Goal: Transaction & Acquisition: Purchase product/service

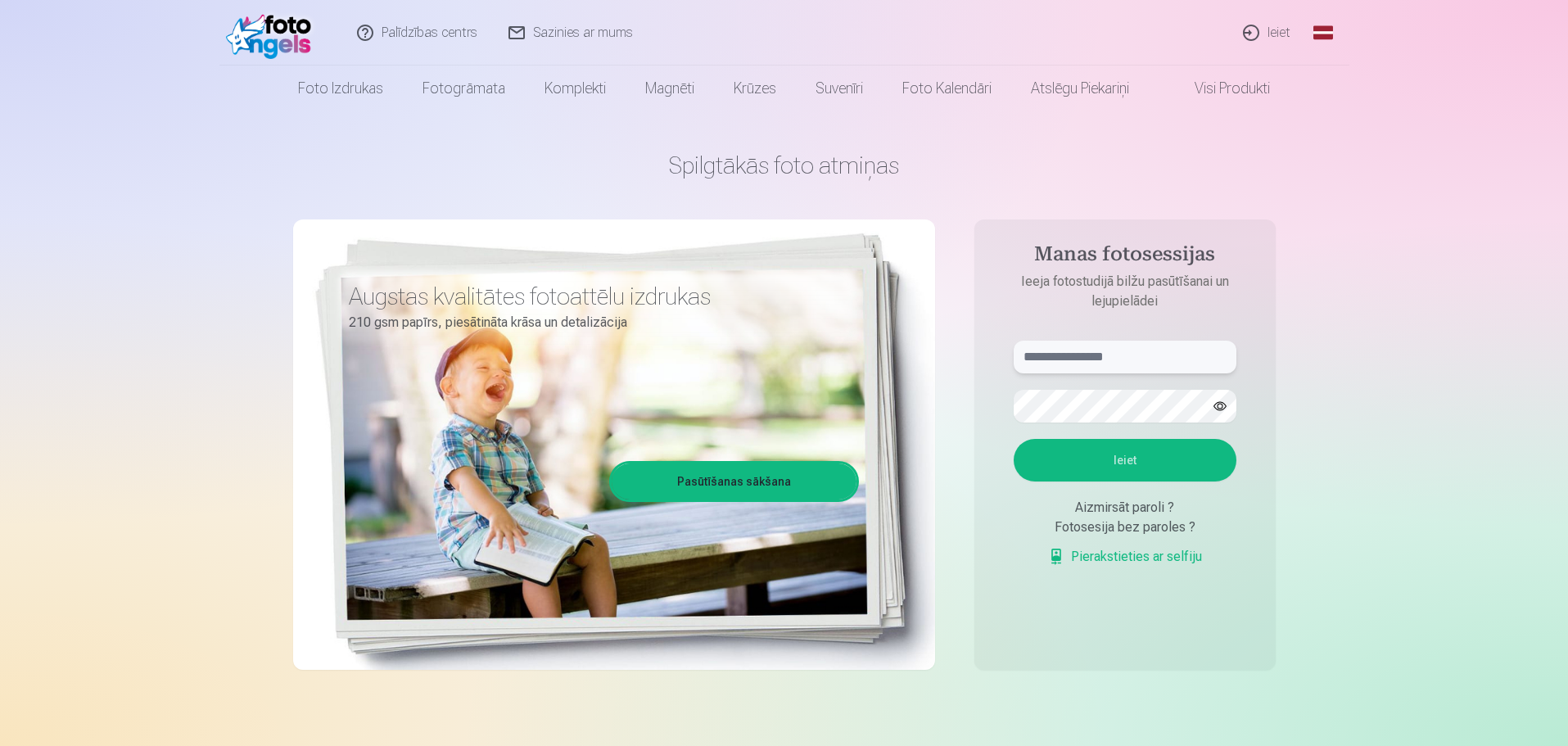
click at [1047, 365] on input "text" at bounding box center [1125, 357] width 223 height 33
type input "**********"
click at [1115, 472] on button "Ieiet" at bounding box center [1125, 460] width 223 height 43
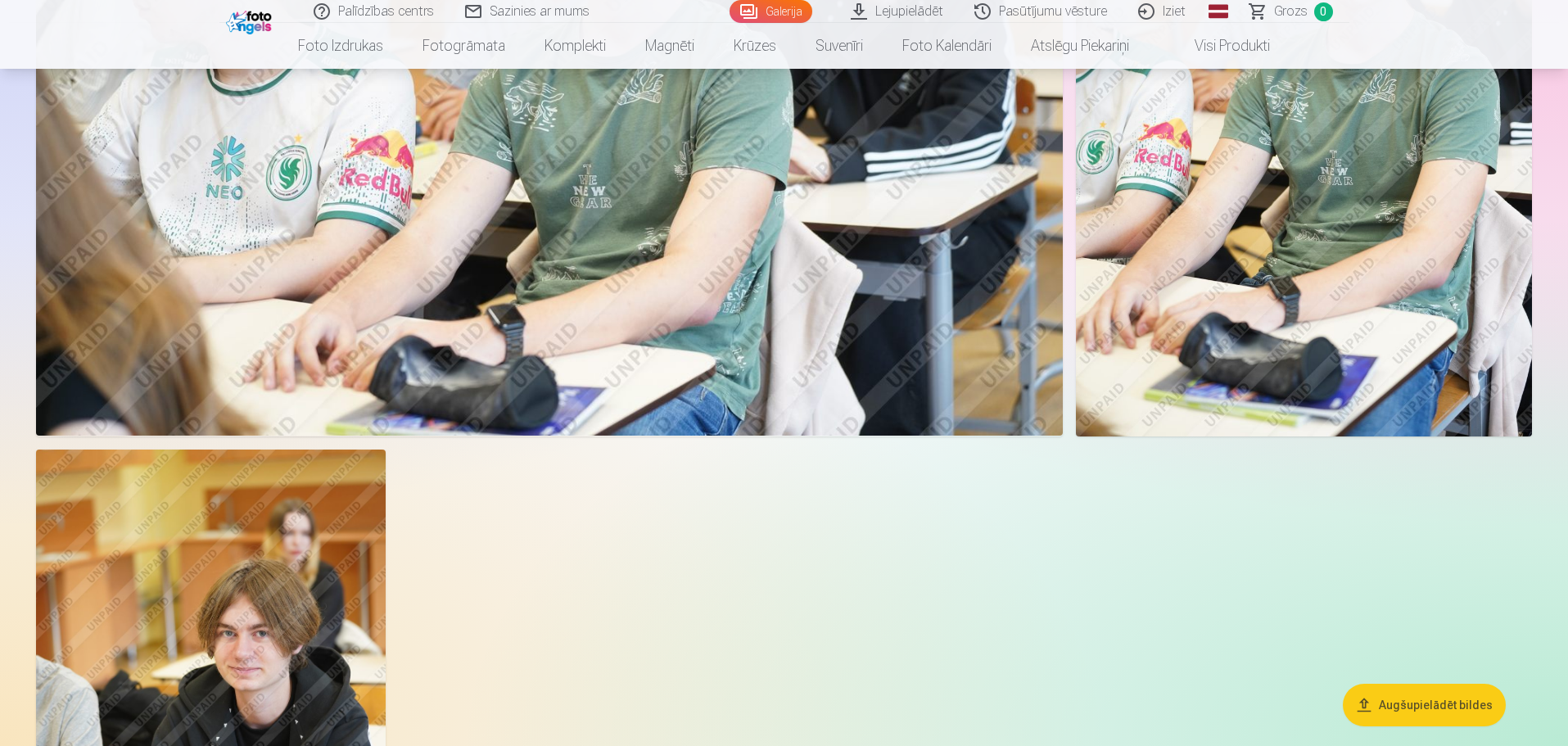
scroll to position [2785, 0]
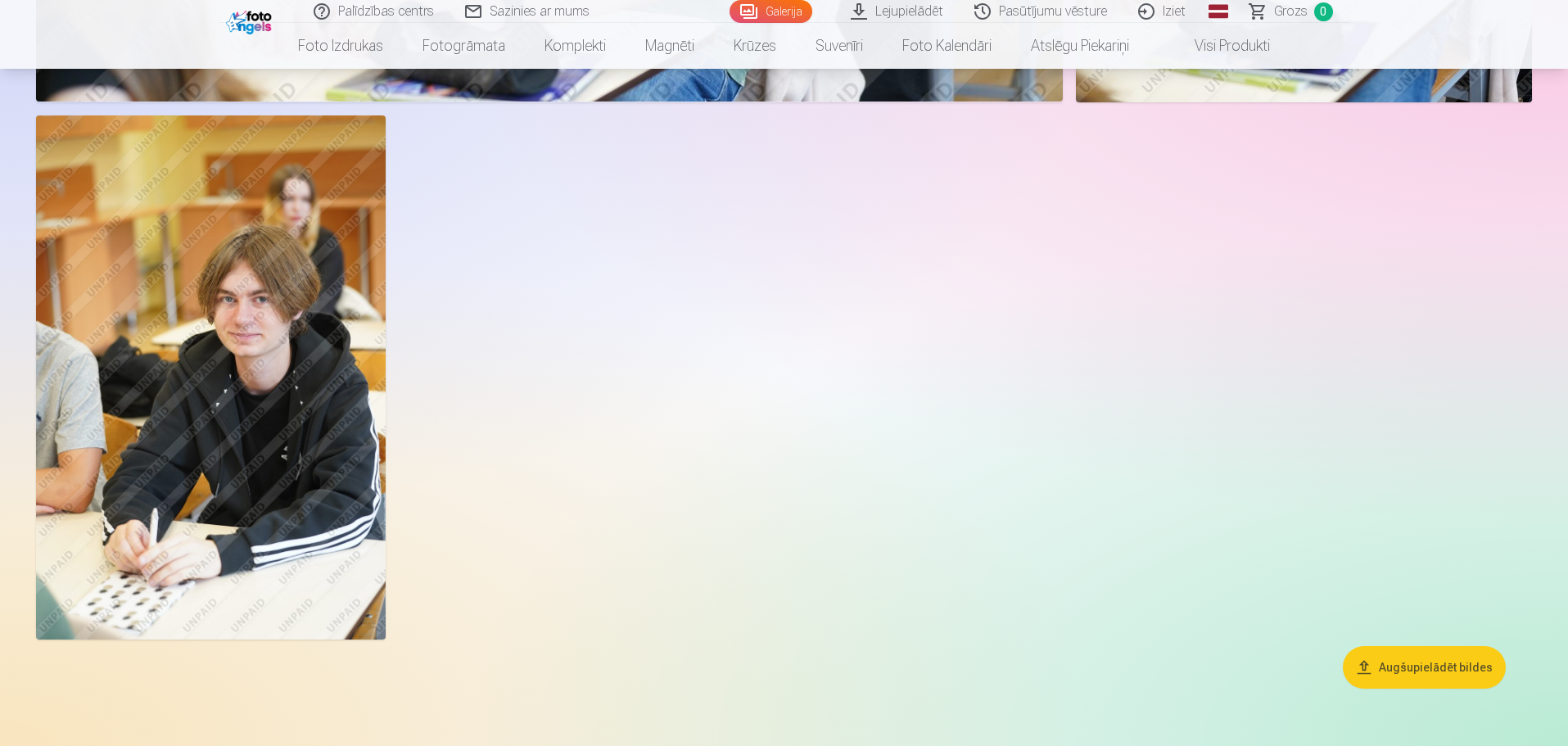
click at [1414, 660] on button "Augšupielādēt bildes" at bounding box center [1424, 668] width 163 height 43
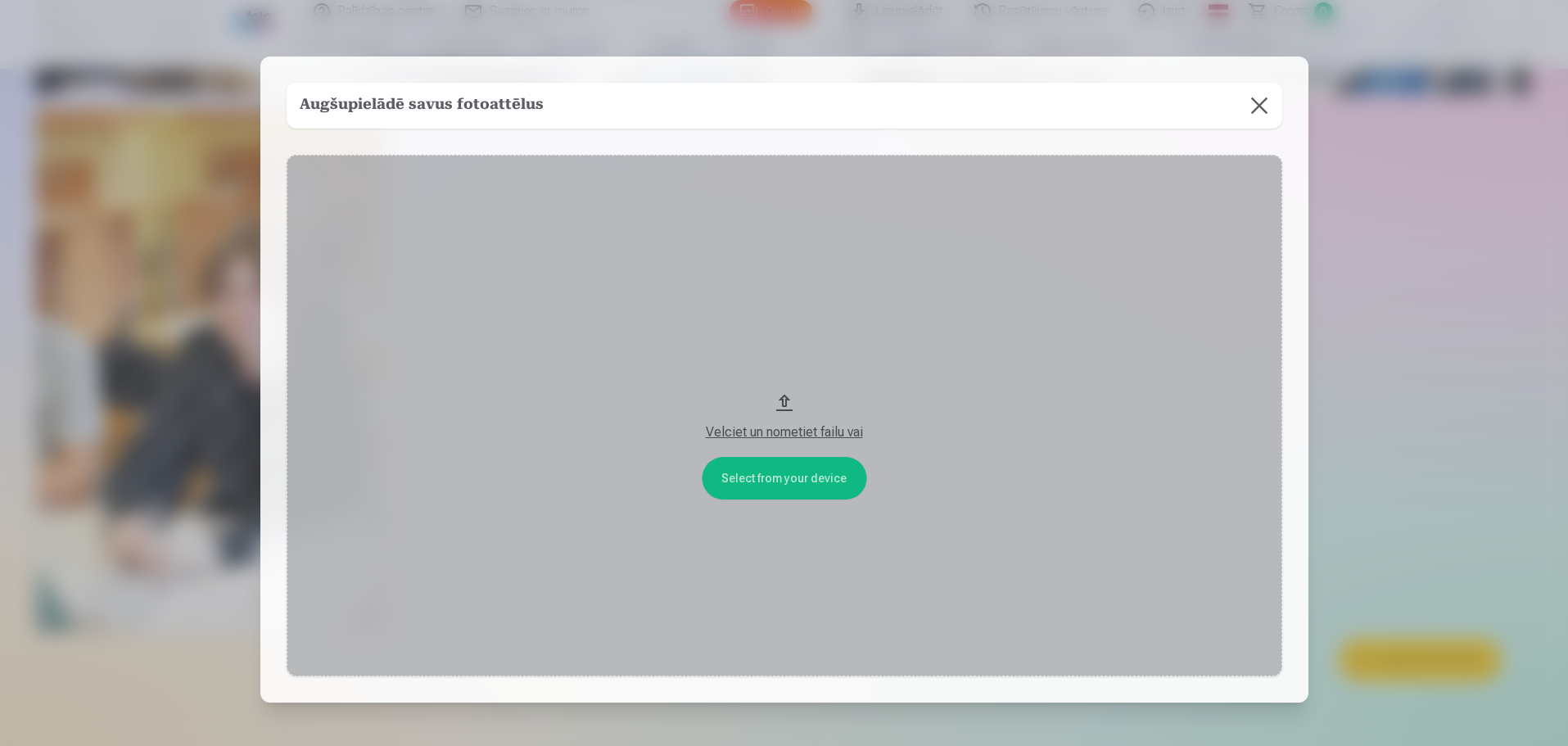
scroll to position [2791, 0]
click at [1265, 102] on button at bounding box center [1261, 105] width 46 height 46
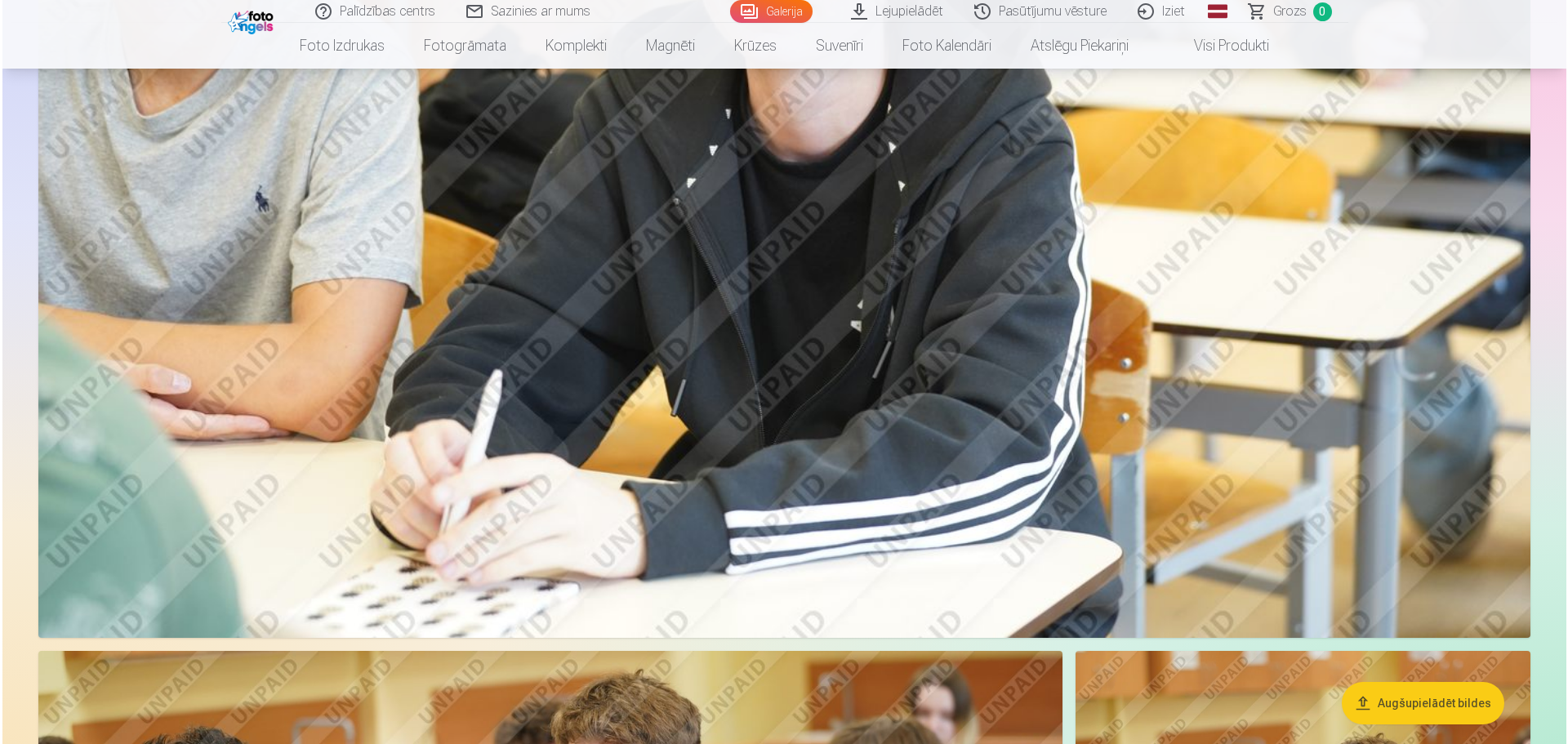
scroll to position [1231, 0]
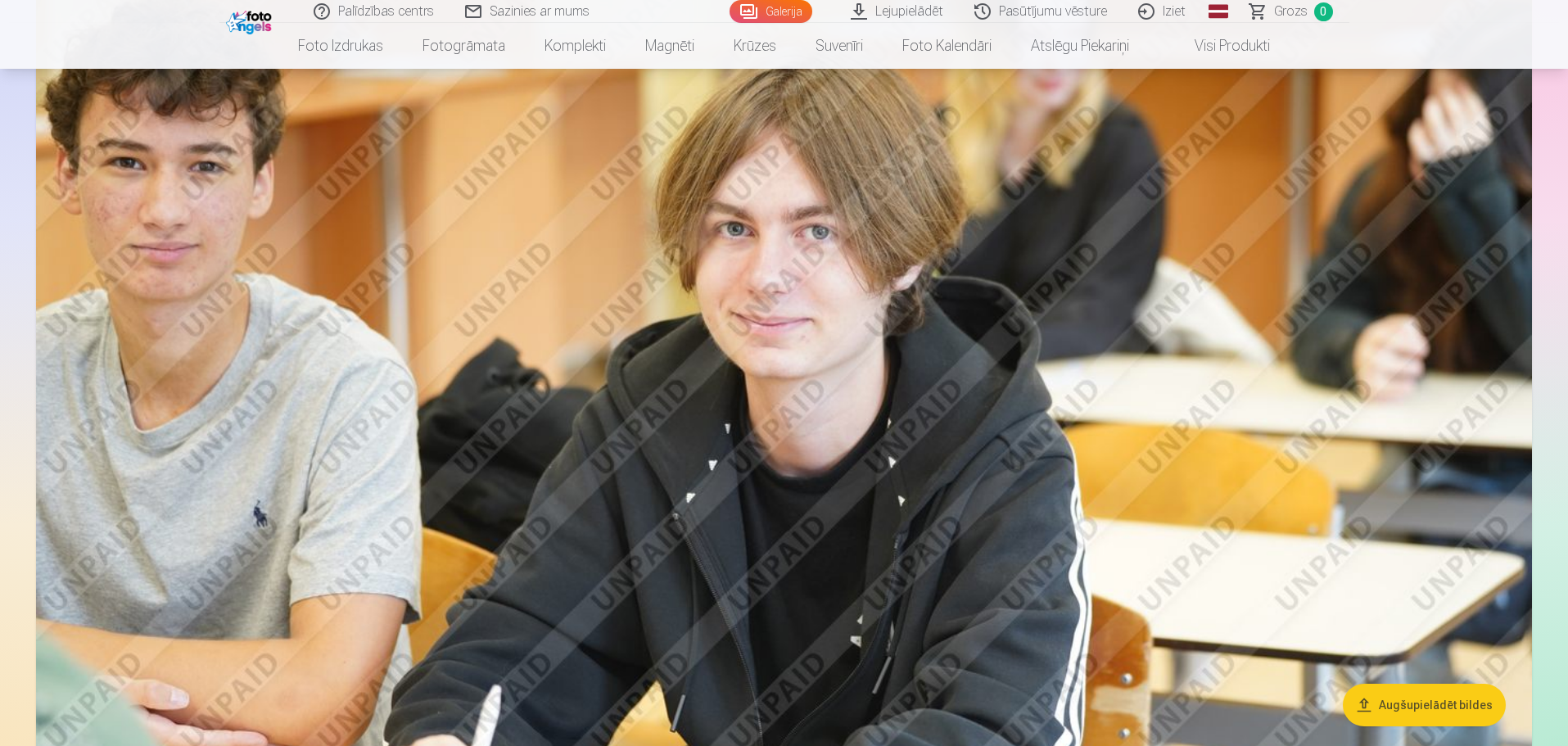
click at [795, 368] on img at bounding box center [783, 456] width 1496 height 998
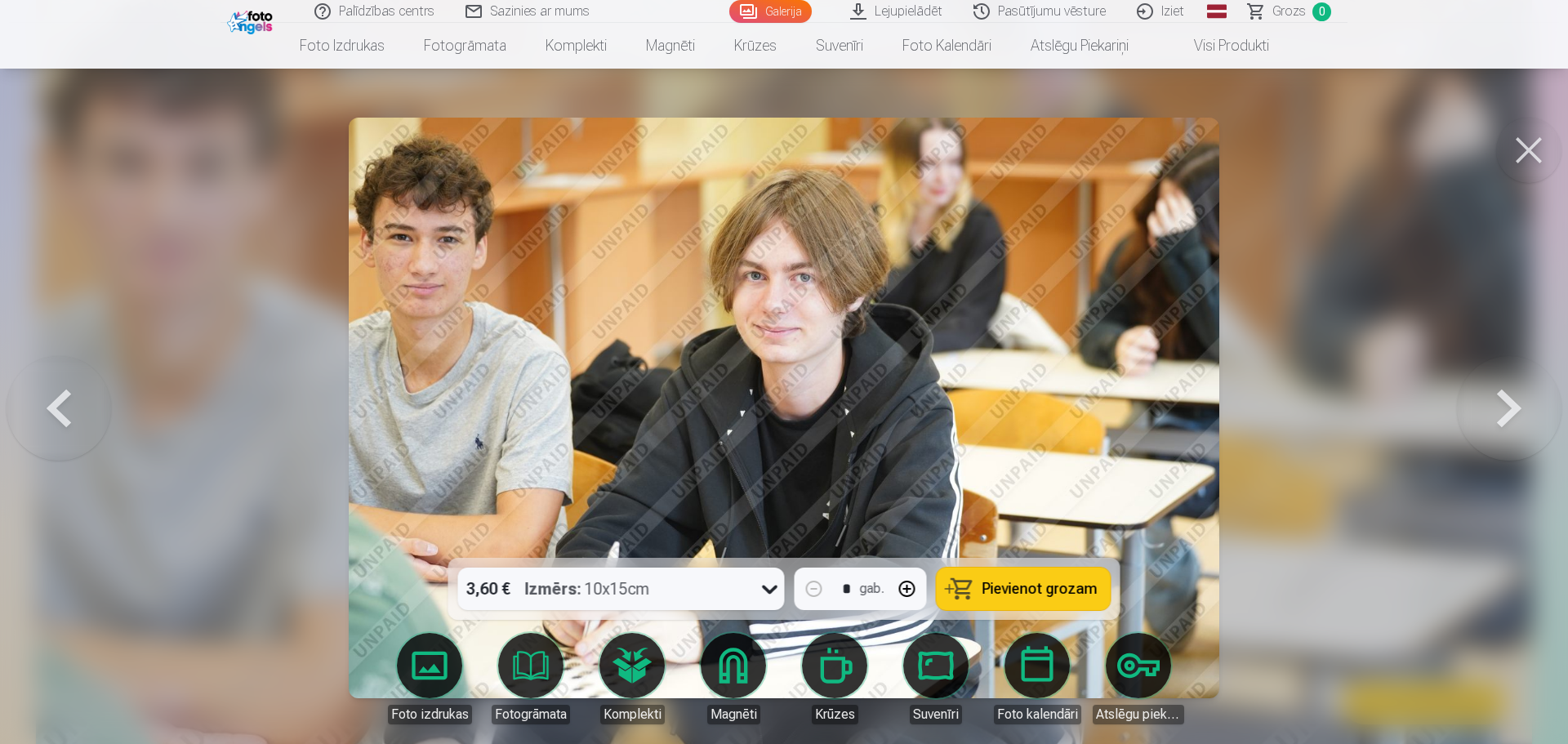
click at [993, 590] on span "Pievienot grozam" at bounding box center [1041, 589] width 115 height 14
click at [1536, 150] on button at bounding box center [1528, 150] width 65 height 65
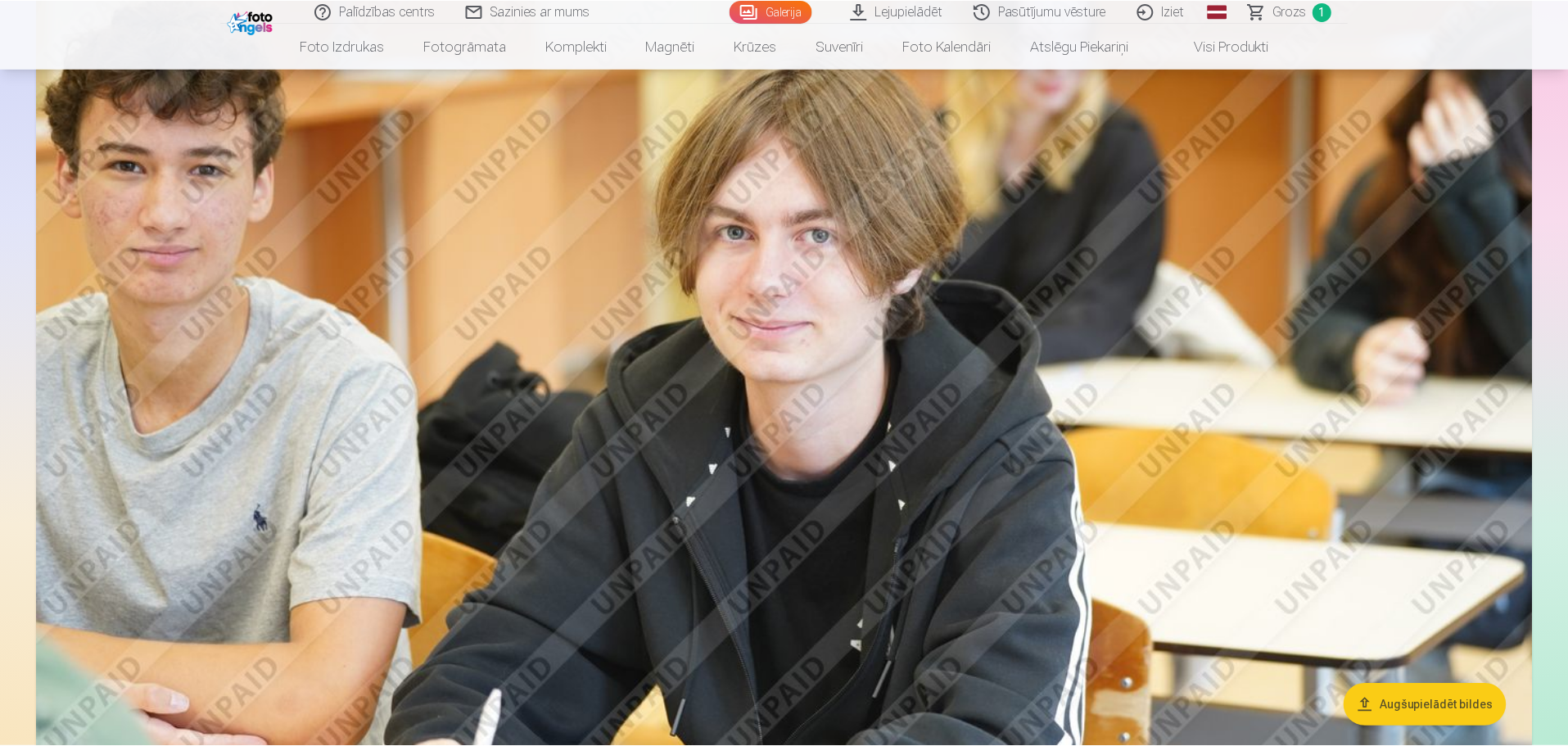
scroll to position [1232, 0]
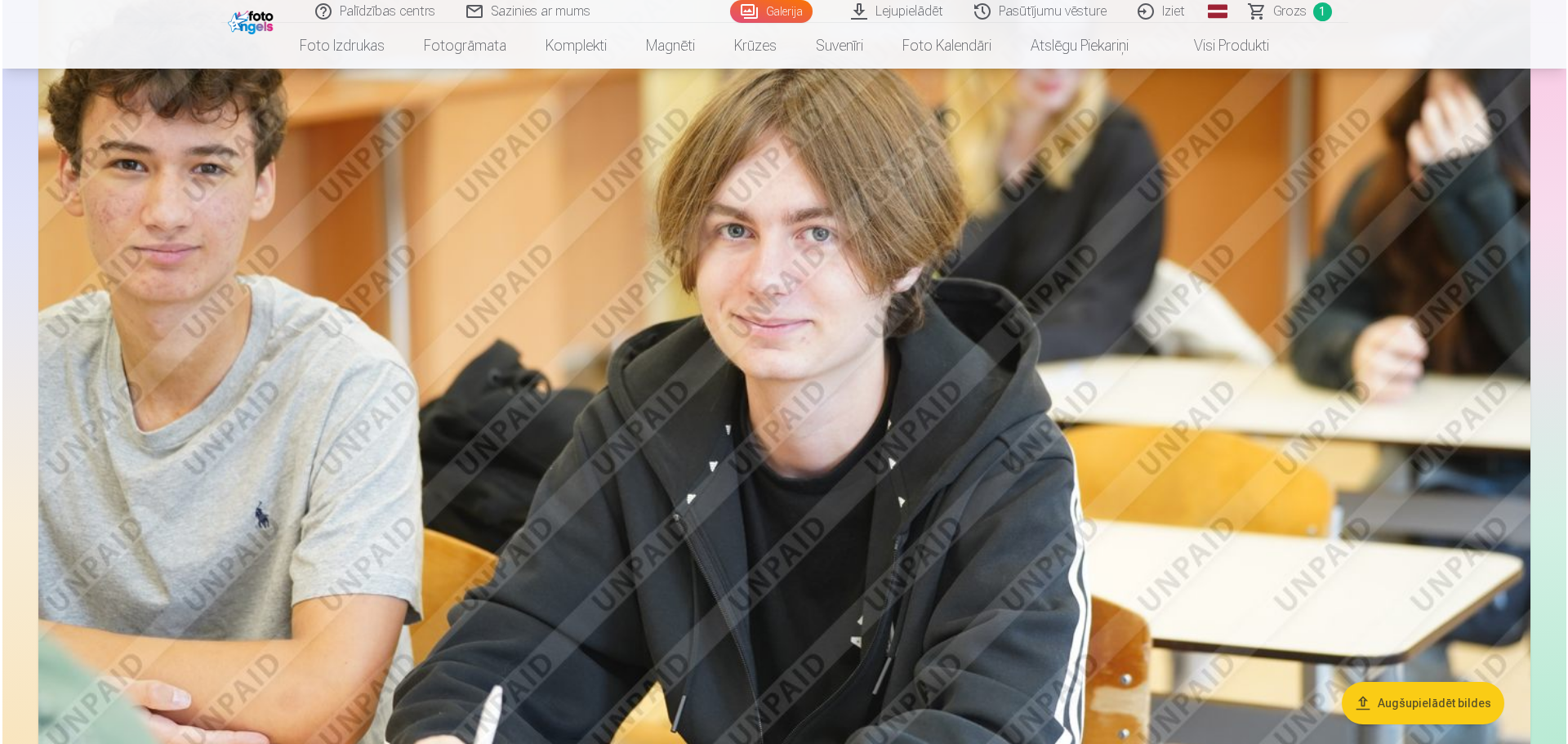
scroll to position [1231, 0]
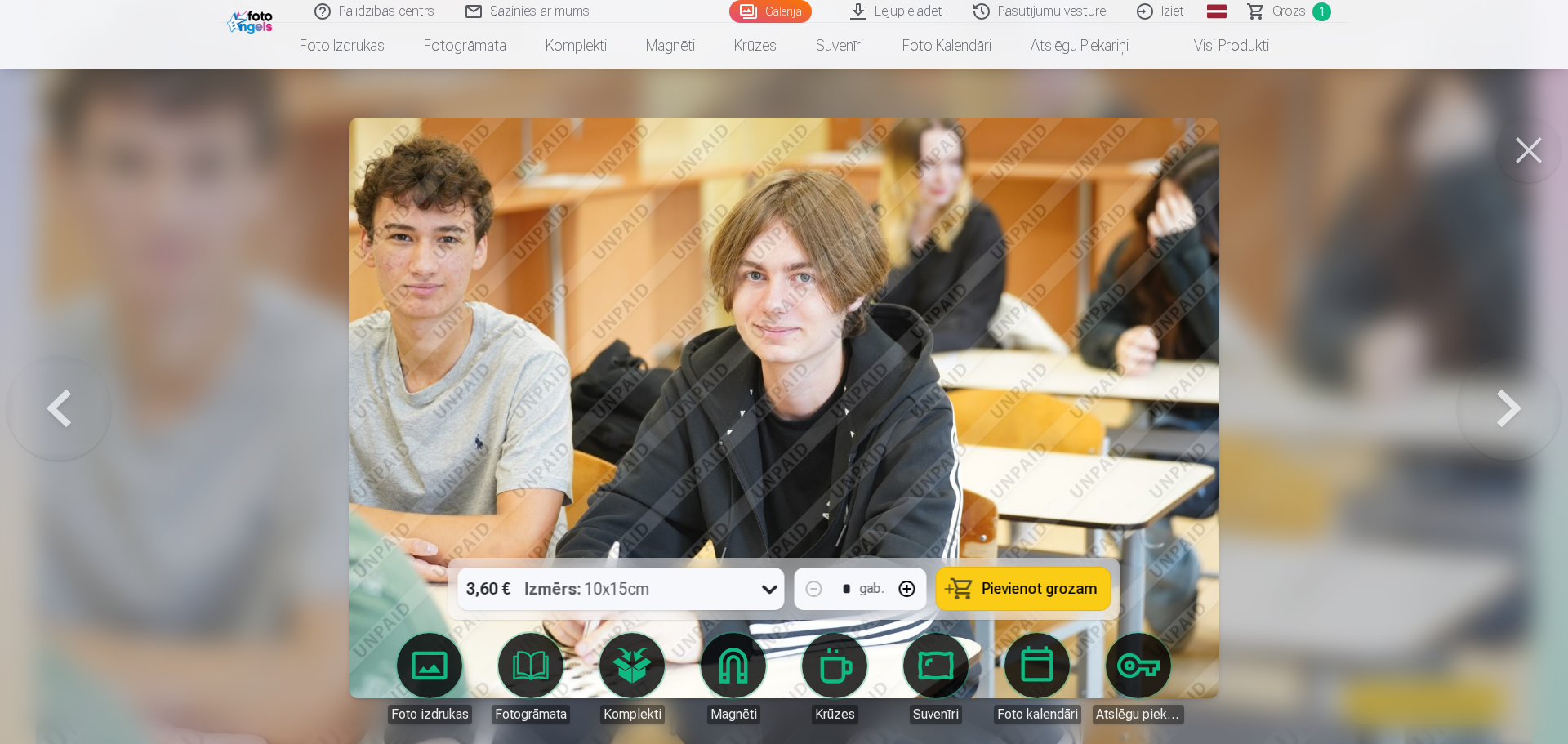
click at [53, 404] on button at bounding box center [59, 408] width 104 height 267
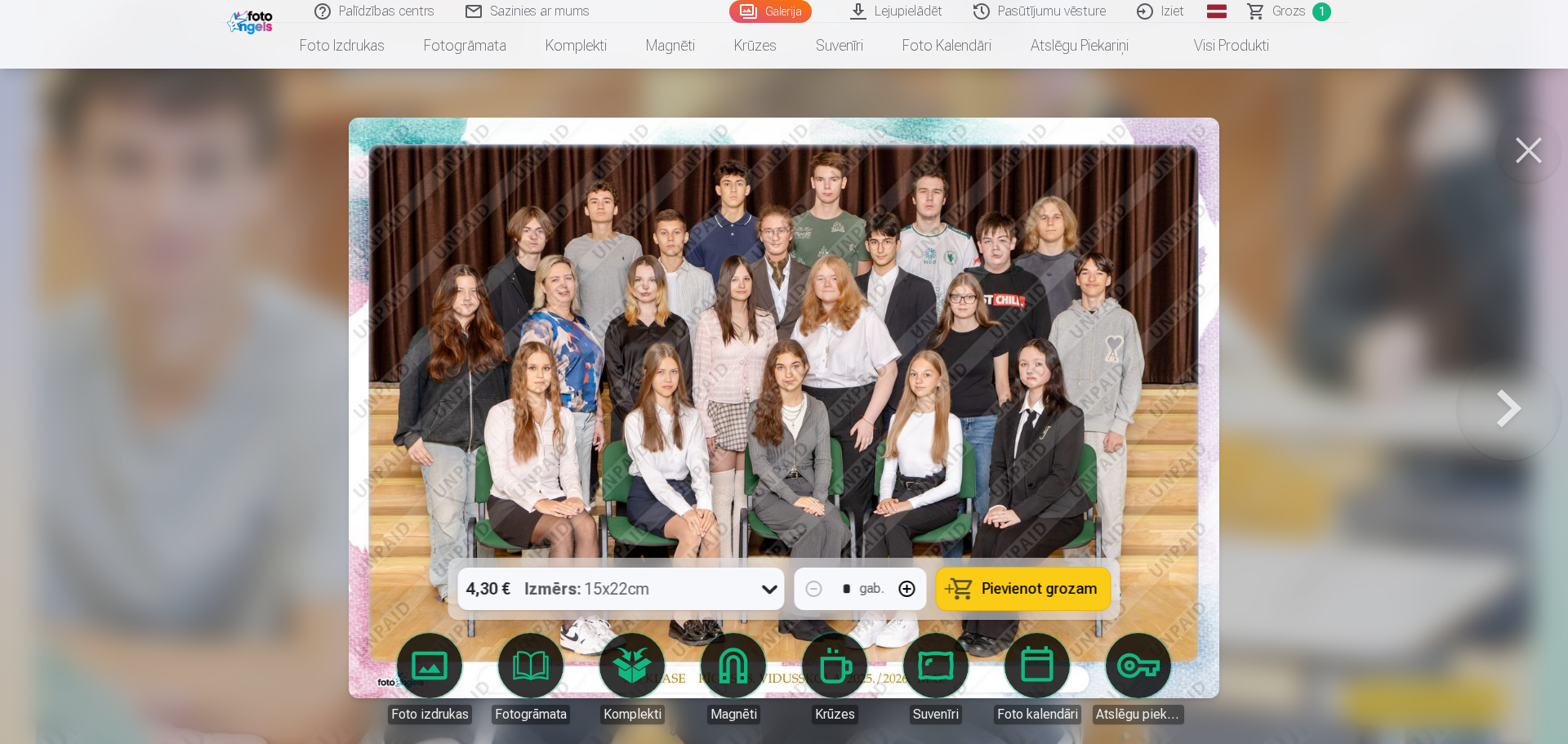
click at [1006, 588] on span "Pievienot grozam" at bounding box center [1041, 589] width 115 height 14
click at [1505, 416] on button at bounding box center [1509, 408] width 104 height 267
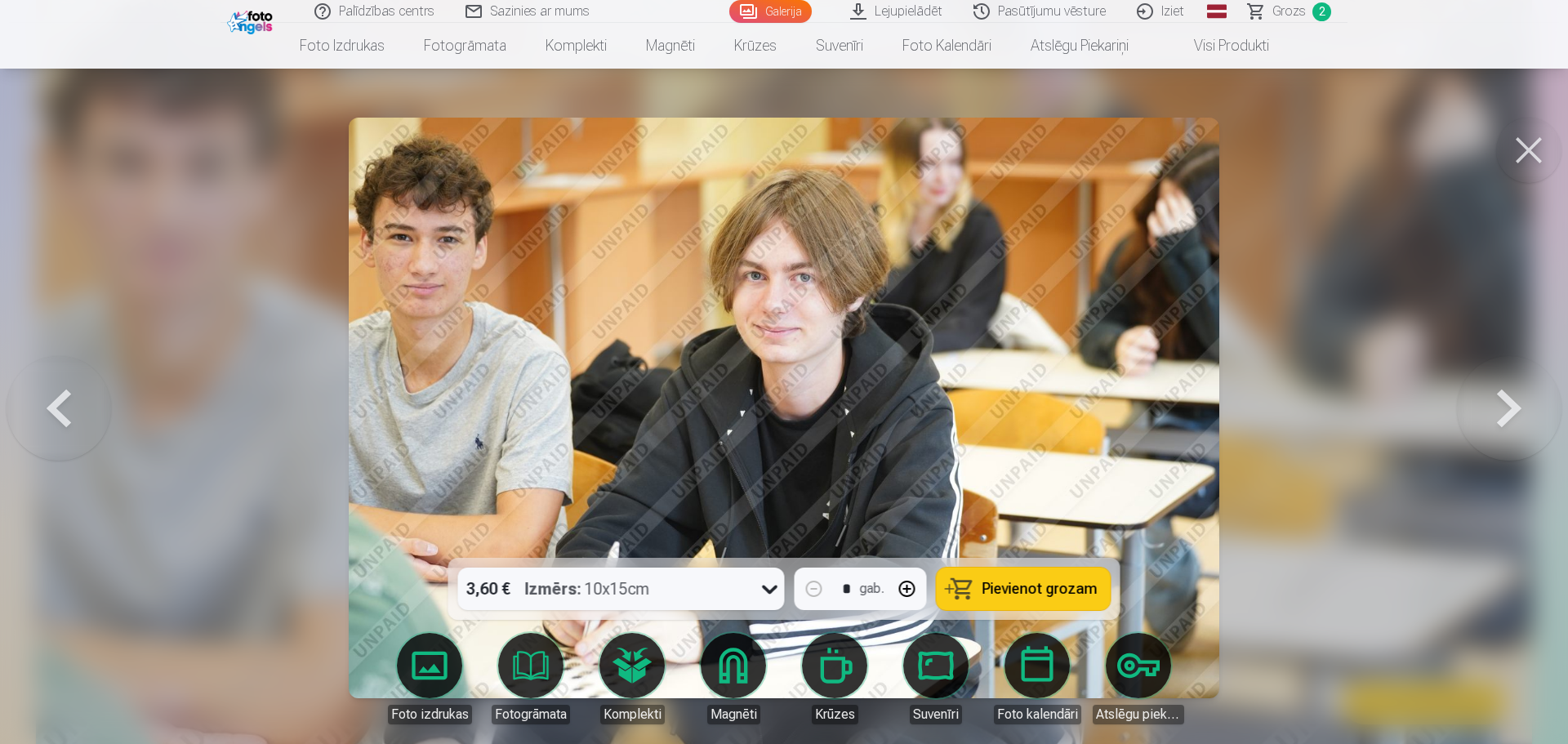
click at [1505, 416] on button at bounding box center [1509, 408] width 104 height 267
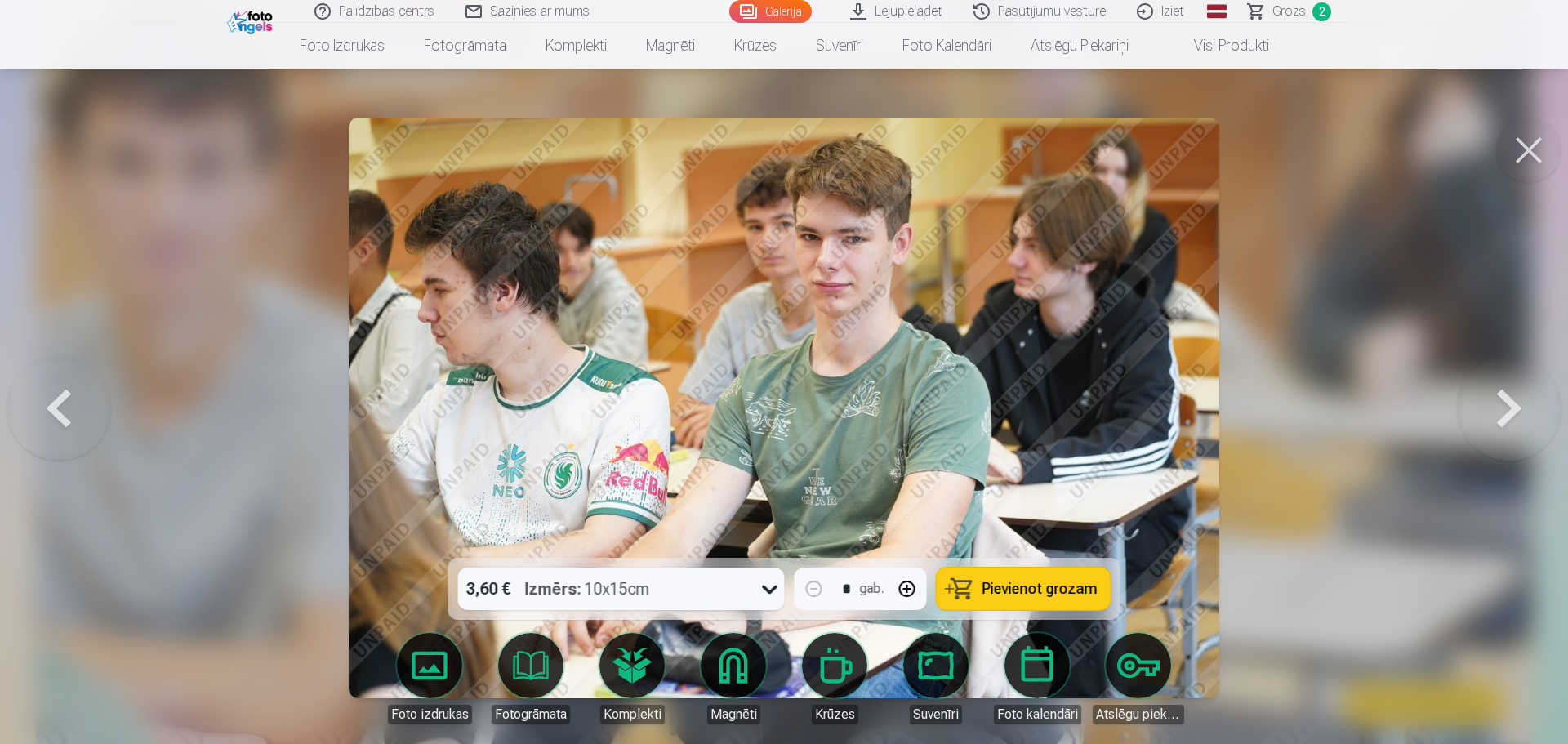
click at [1505, 416] on button at bounding box center [1509, 408] width 104 height 267
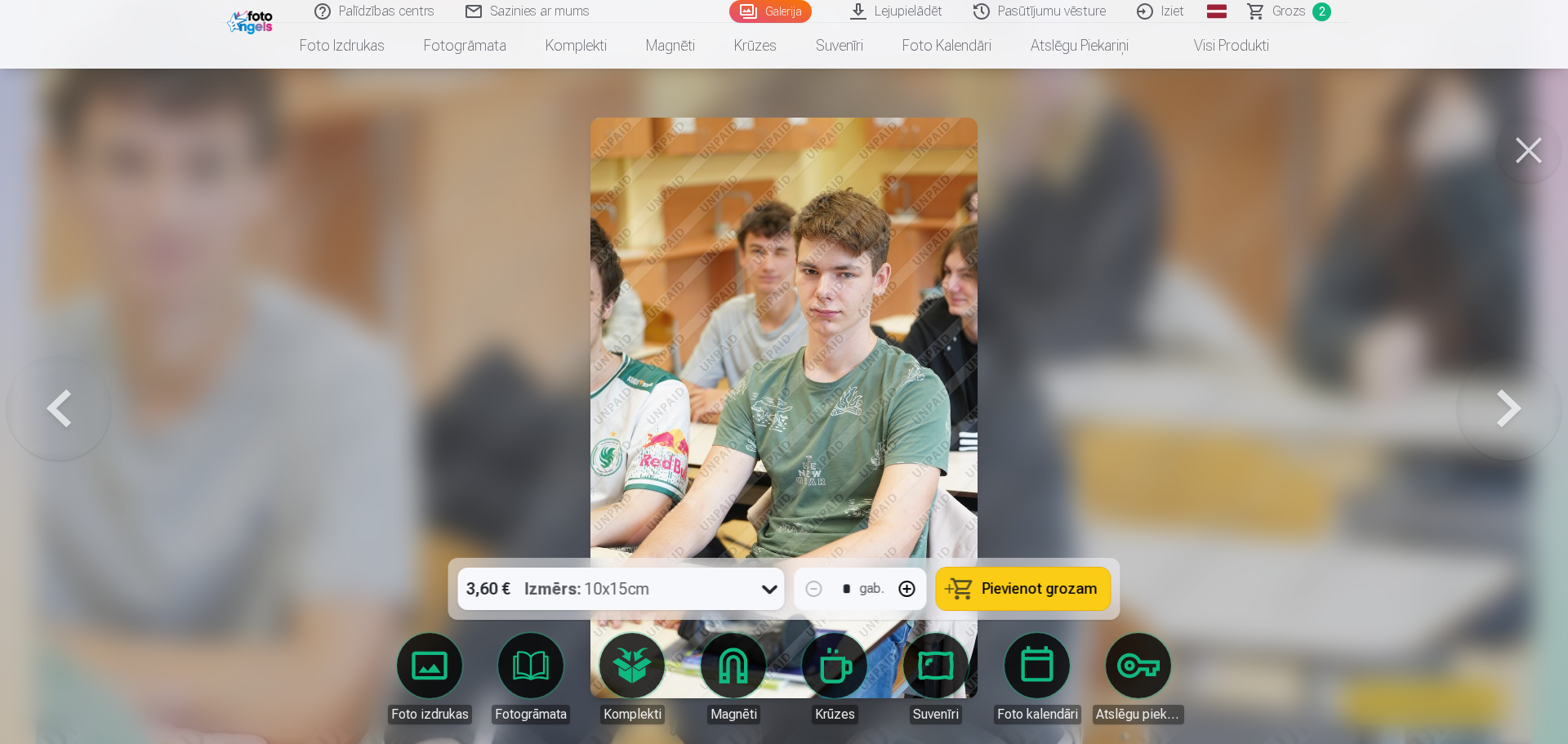
click at [1505, 416] on button at bounding box center [1509, 408] width 104 height 267
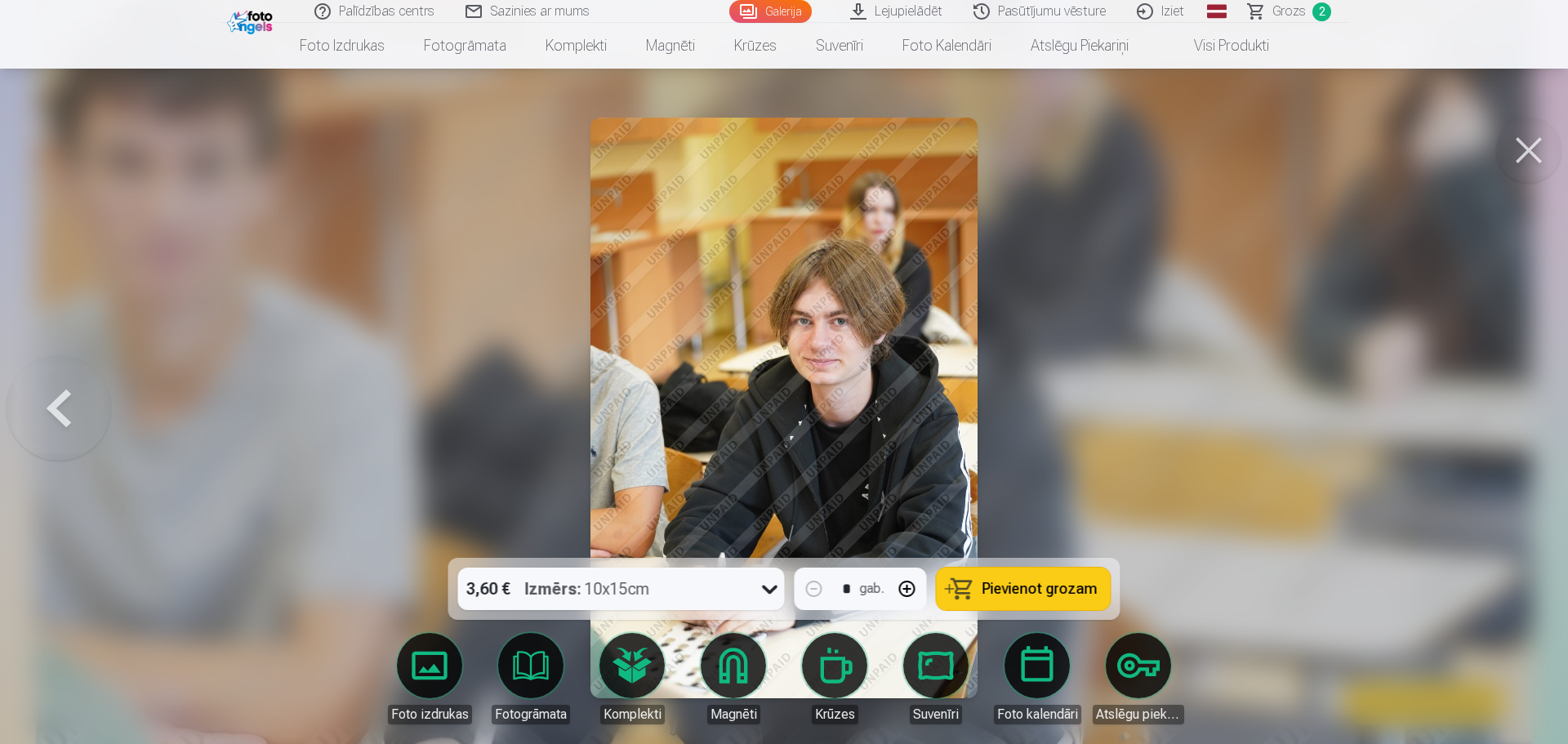
click at [997, 590] on span "Pievienot grozam" at bounding box center [1041, 589] width 115 height 14
click at [1292, 11] on span "Grozs" at bounding box center [1288, 11] width 33 height 20
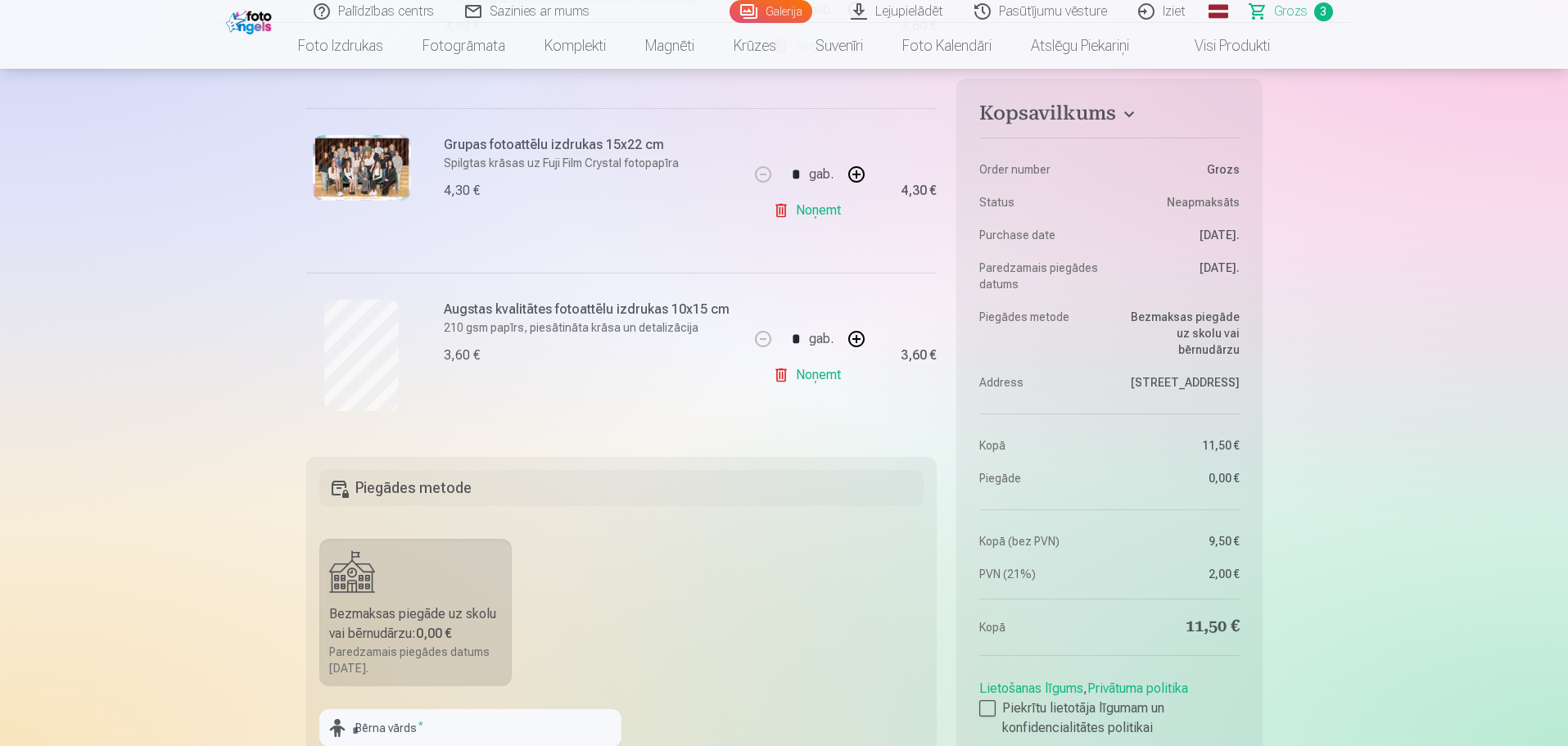
scroll to position [492, 0]
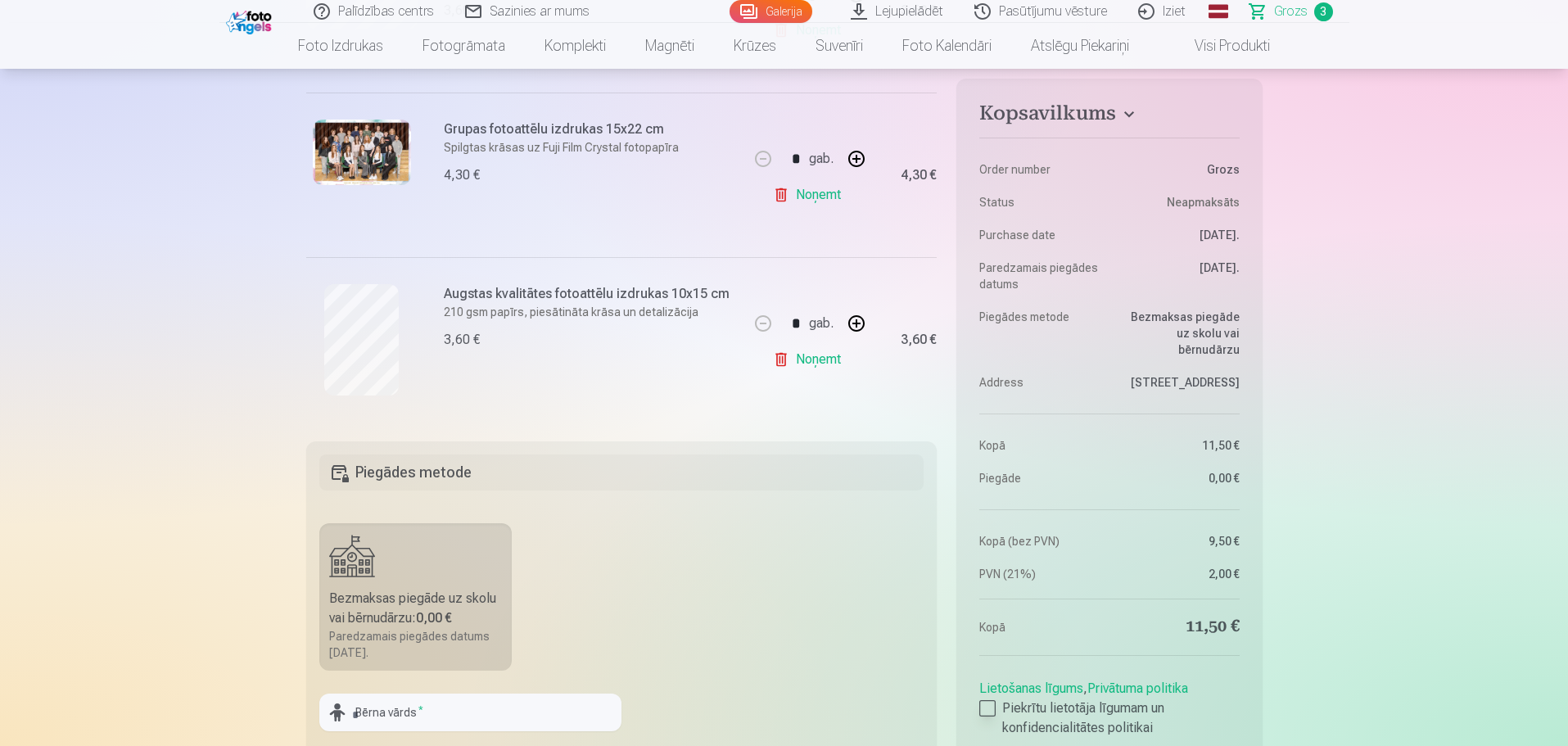
click at [986, 706] on div at bounding box center [987, 708] width 16 height 16
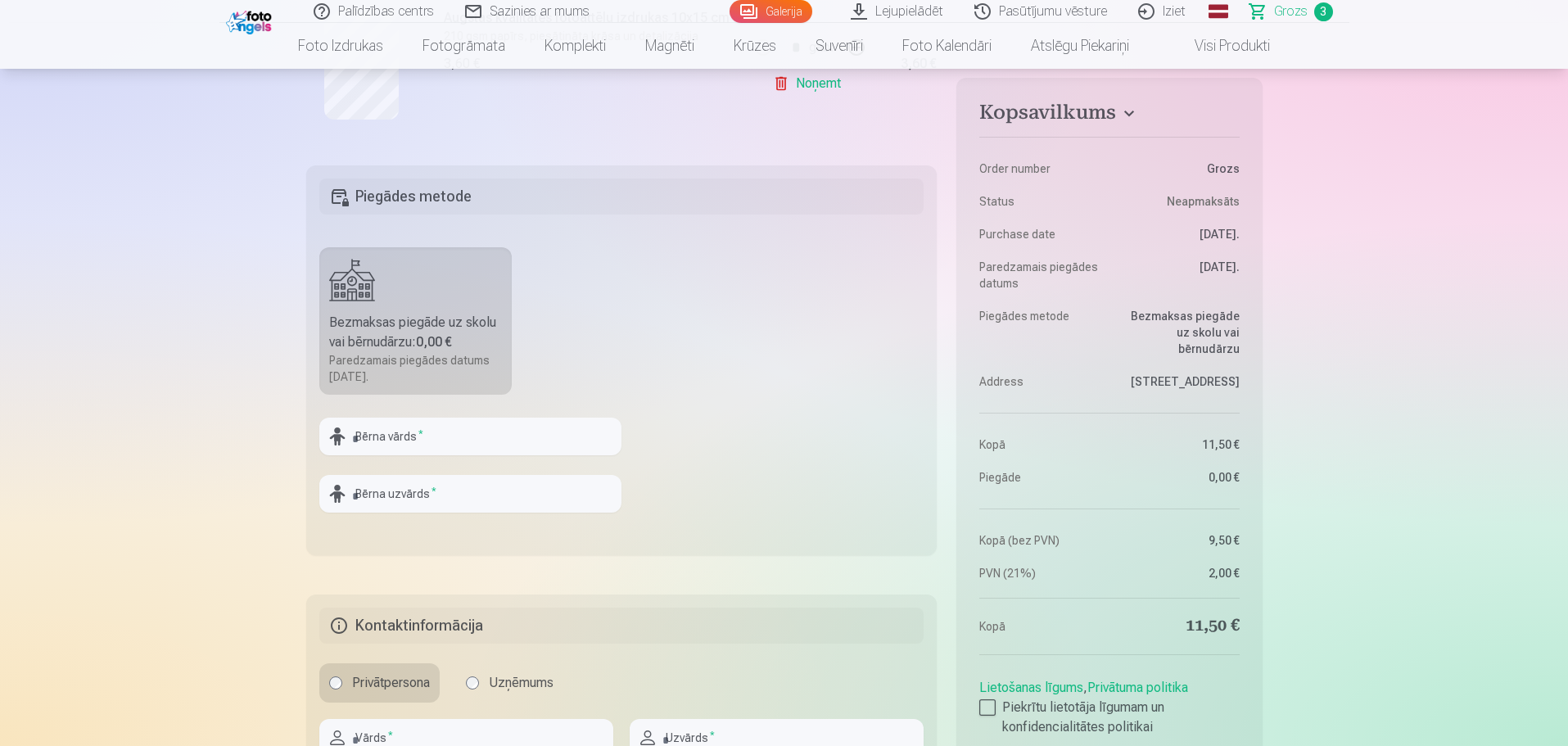
scroll to position [983, 0]
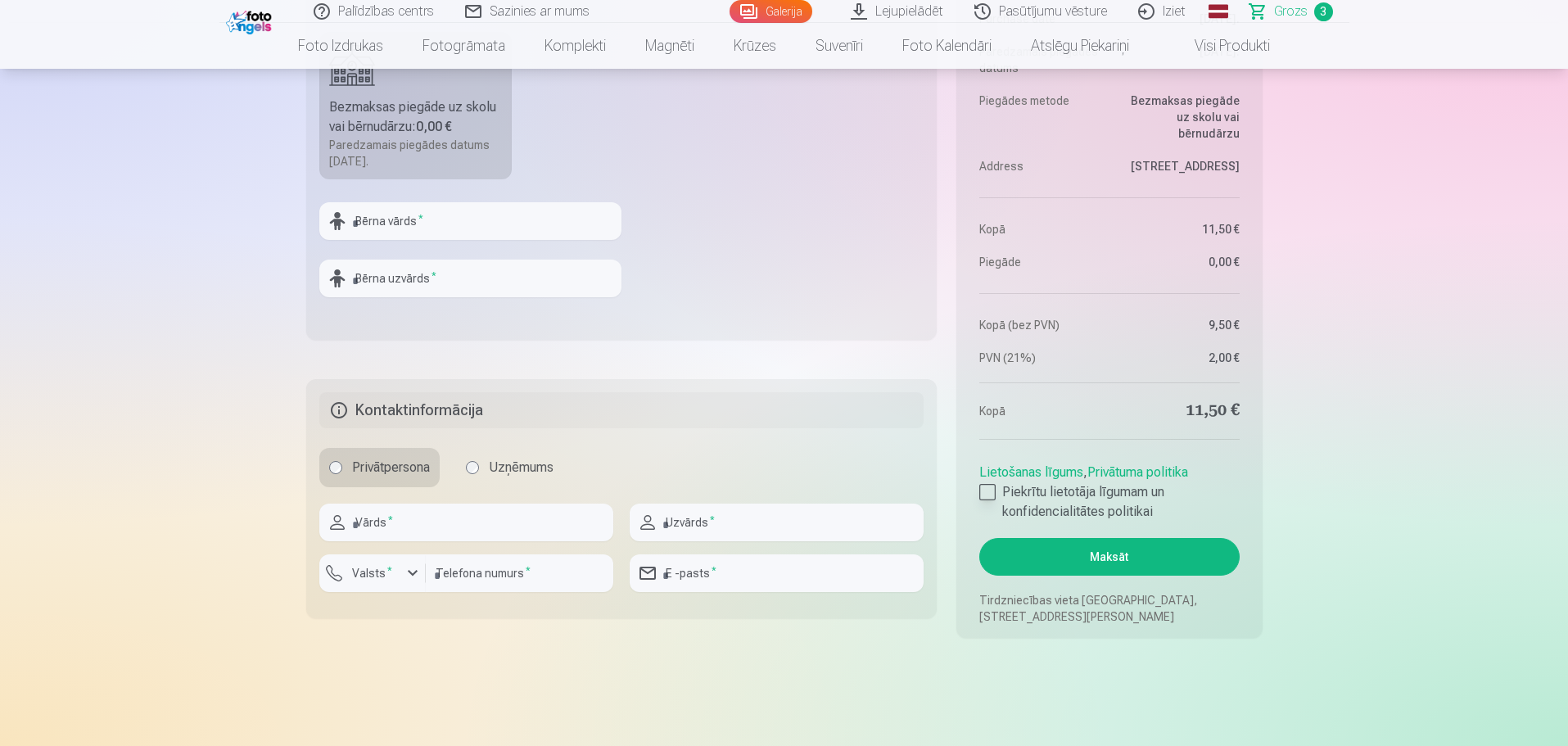
click at [985, 487] on div at bounding box center [987, 492] width 16 height 16
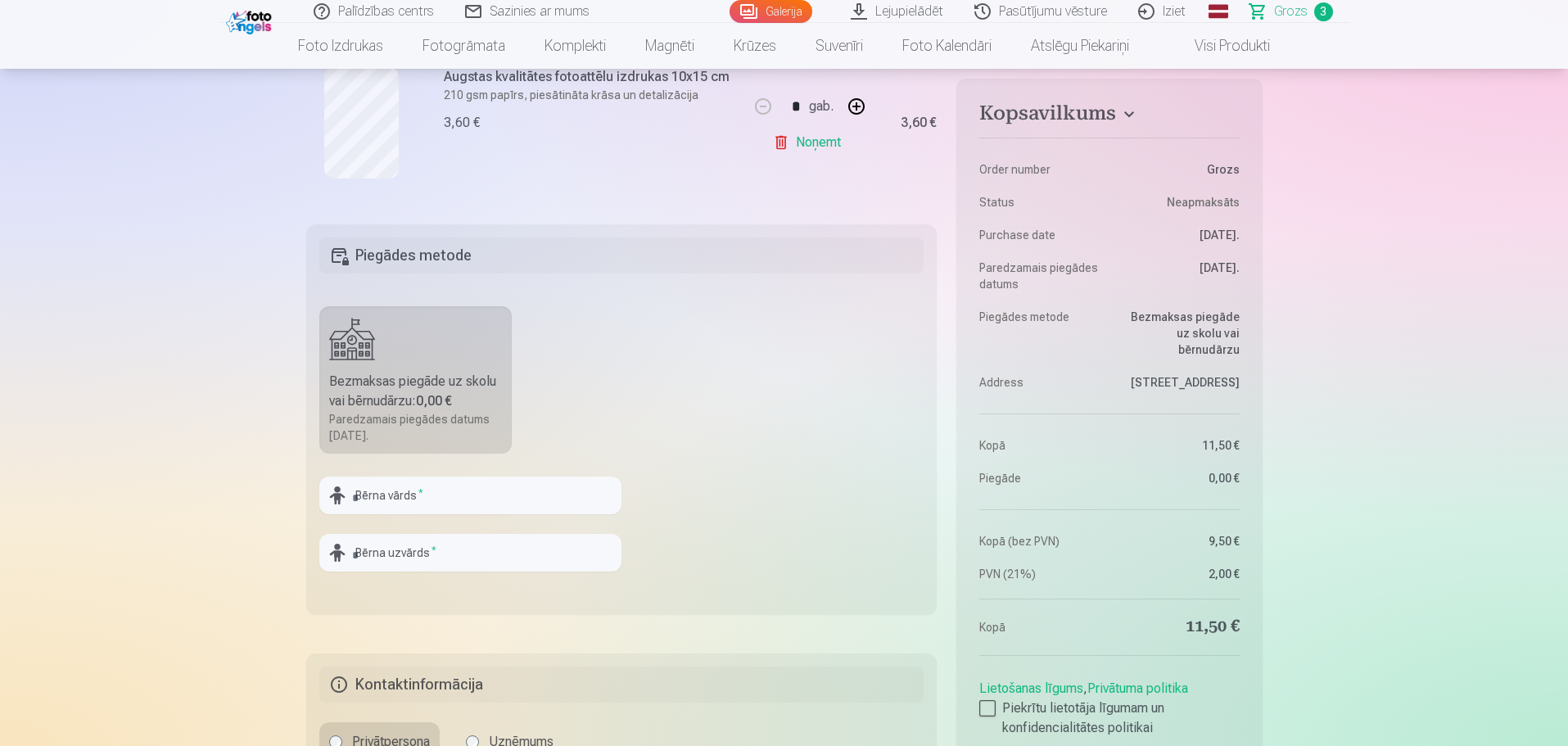
scroll to position [737, 0]
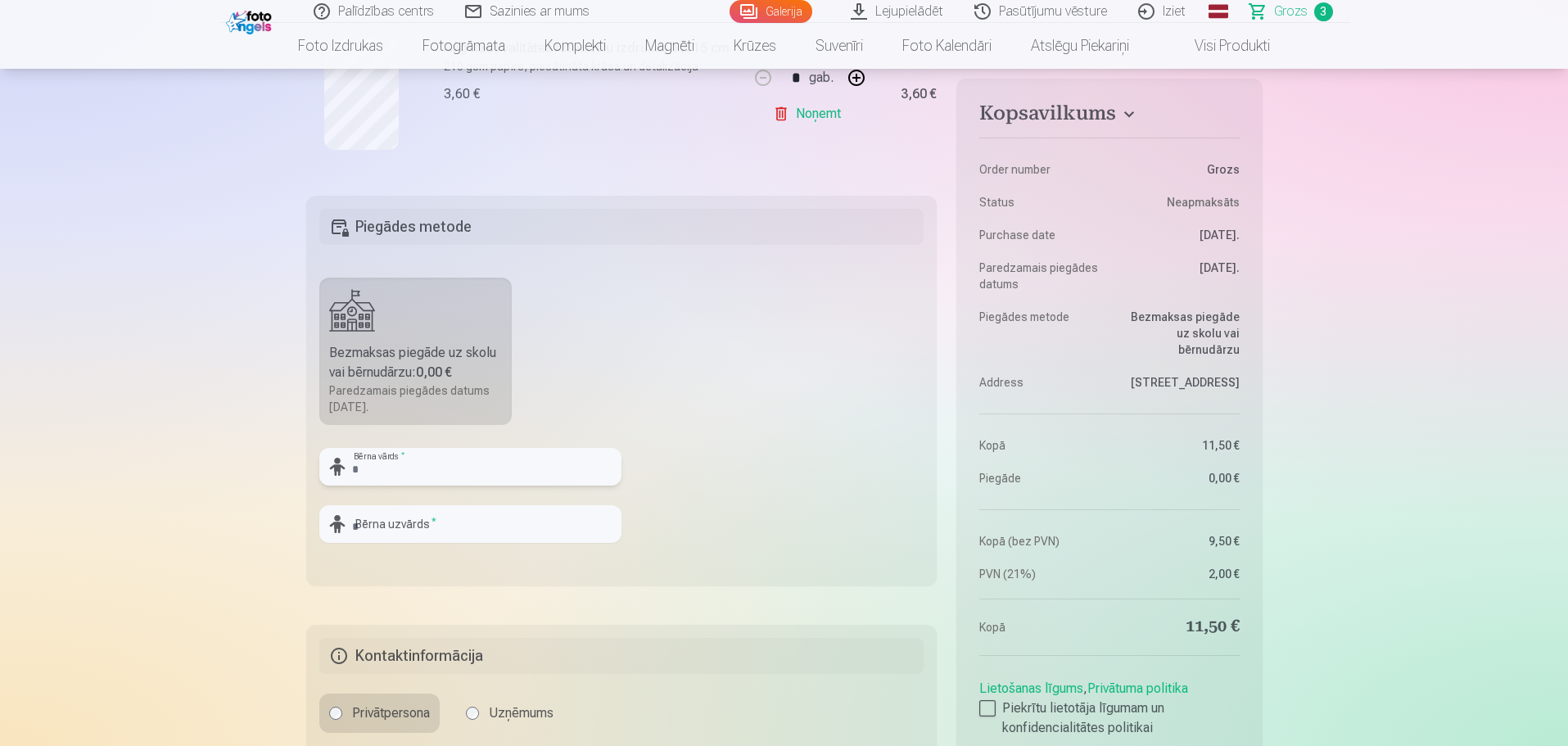
click at [387, 470] on input "text" at bounding box center [470, 467] width 302 height 37
drag, startPoint x: 426, startPoint y: 472, endPoint x: 308, endPoint y: 464, distance: 118.3
click at [308, 464] on fieldset "Piegādes metode Bezmaksas piegāde uz skolu vai bērnudārzu : 0,00 € Paredzamais …" at bounding box center [622, 390] width 632 height 390
type input "*****"
click at [371, 527] on input "text" at bounding box center [470, 524] width 302 height 37
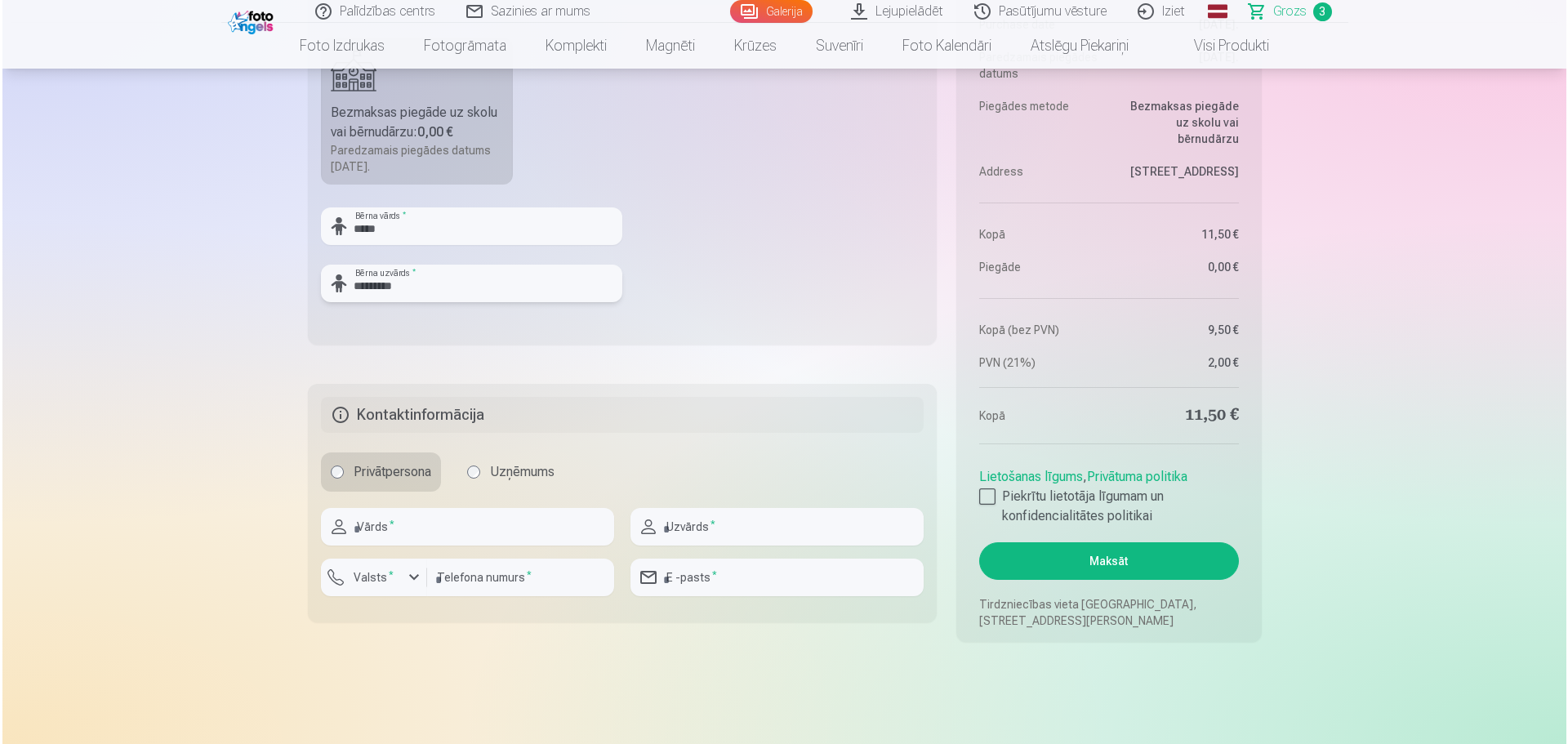
scroll to position [981, 0]
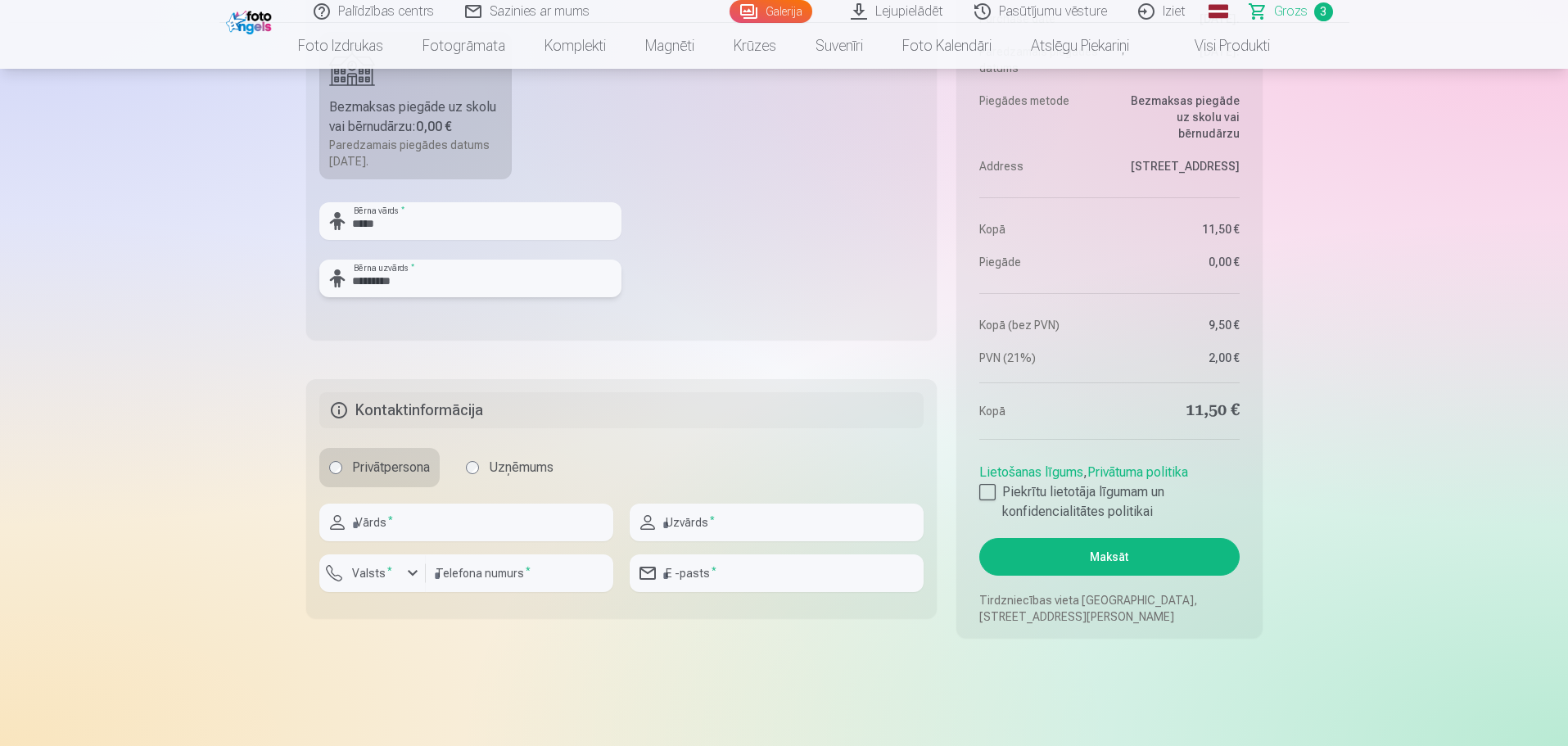
type input "********"
click at [397, 526] on input "text" at bounding box center [467, 522] width 294 height 37
type input "*****"
click at [688, 526] on input "text" at bounding box center [777, 522] width 294 height 37
type input "*********"
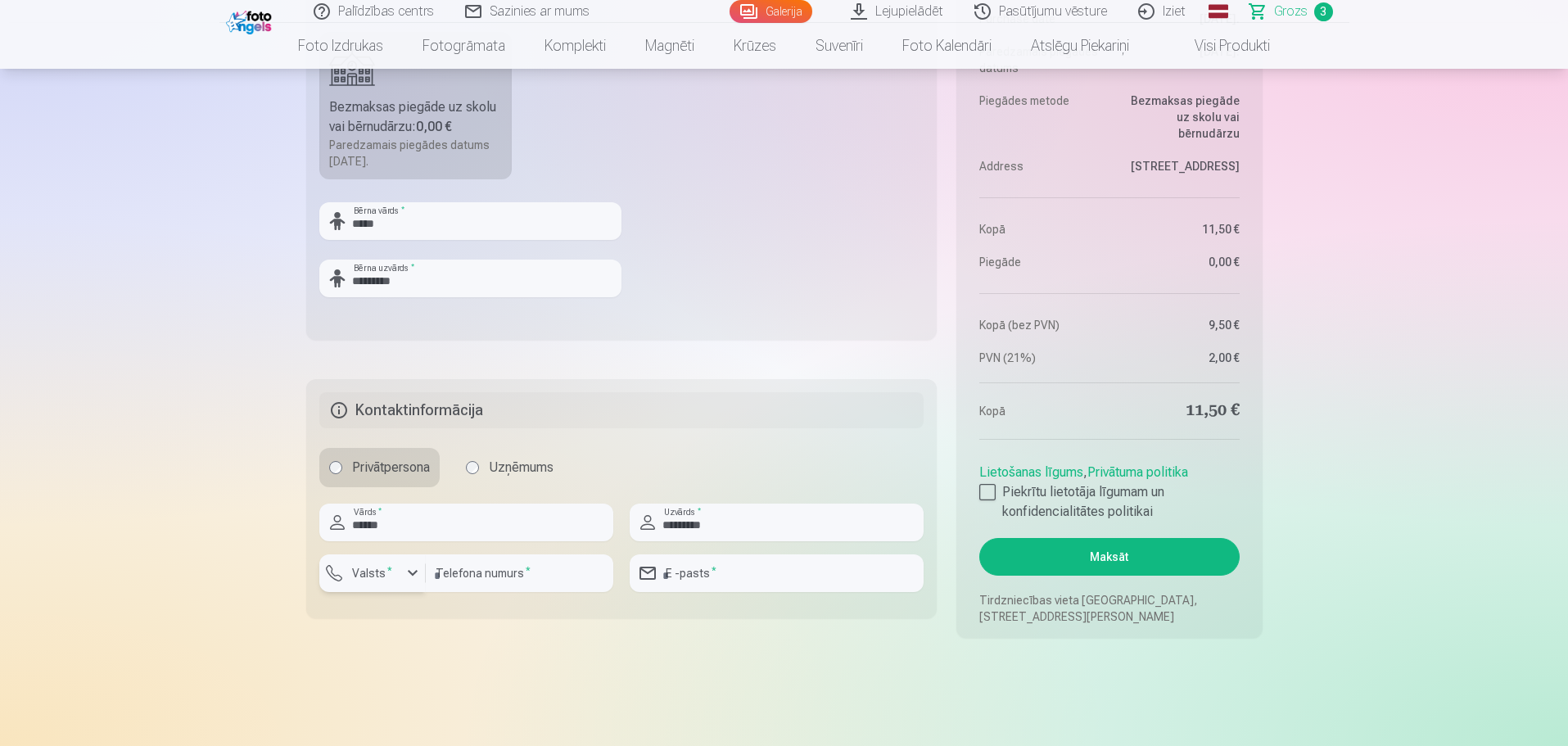
click at [412, 576] on div "button" at bounding box center [412, 573] width 20 height 20
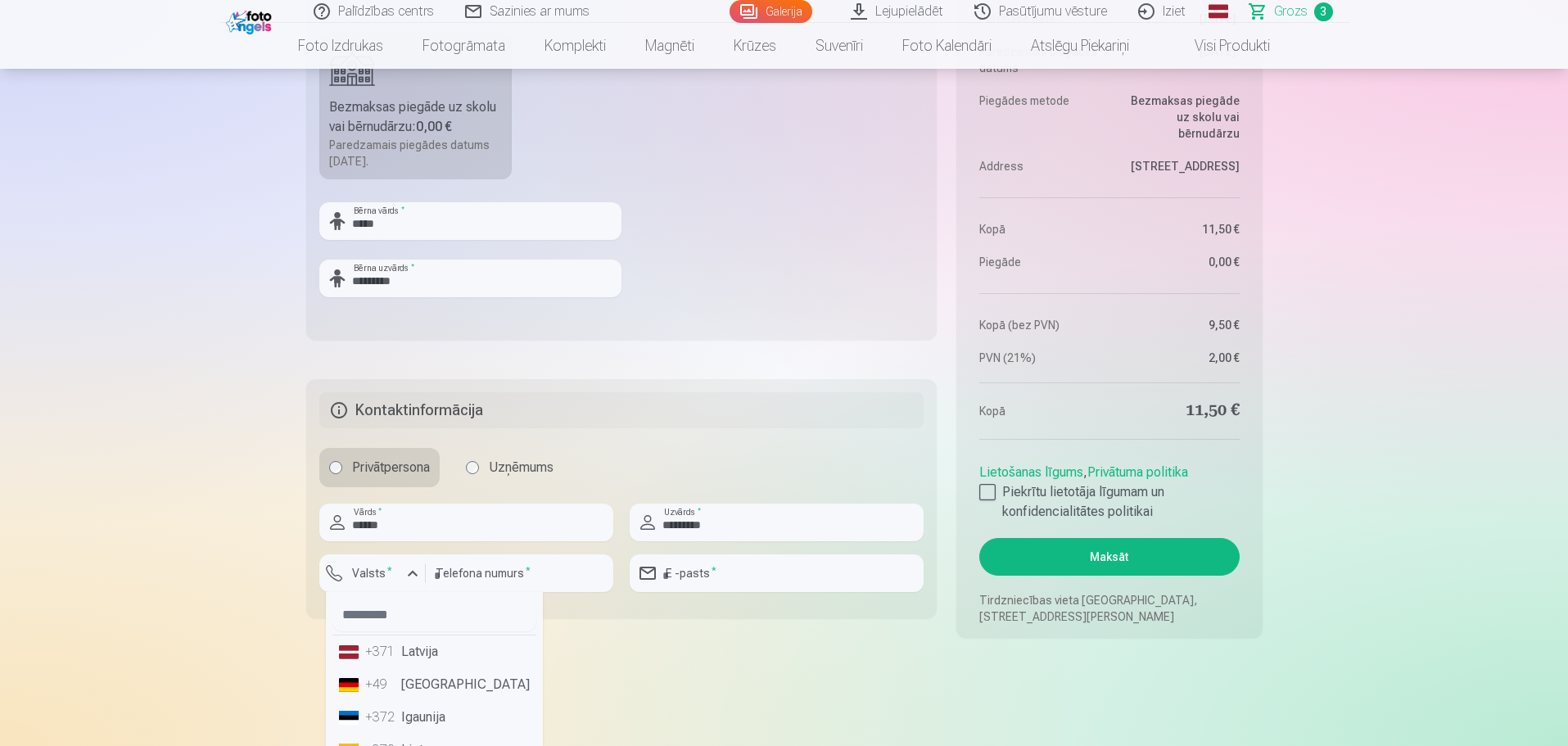
click at [406, 650] on li "+371 Latvija" at bounding box center [435, 652] width 204 height 33
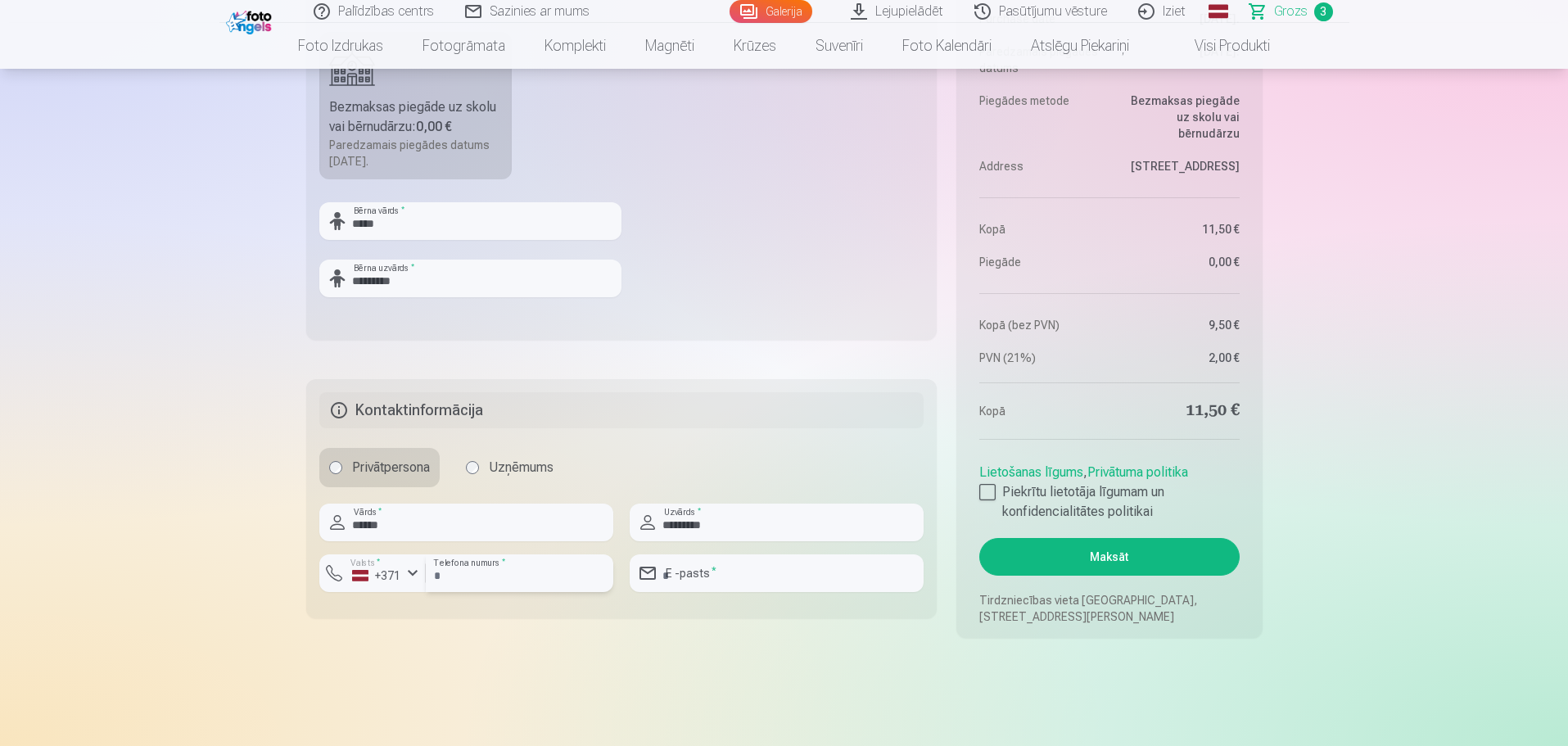
click at [474, 578] on input "number" at bounding box center [520, 573] width 188 height 37
type input "********"
click at [702, 578] on input "email" at bounding box center [777, 573] width 294 height 37
type input "**********"
click at [1088, 567] on button "Maksāt" at bounding box center [1109, 557] width 259 height 37
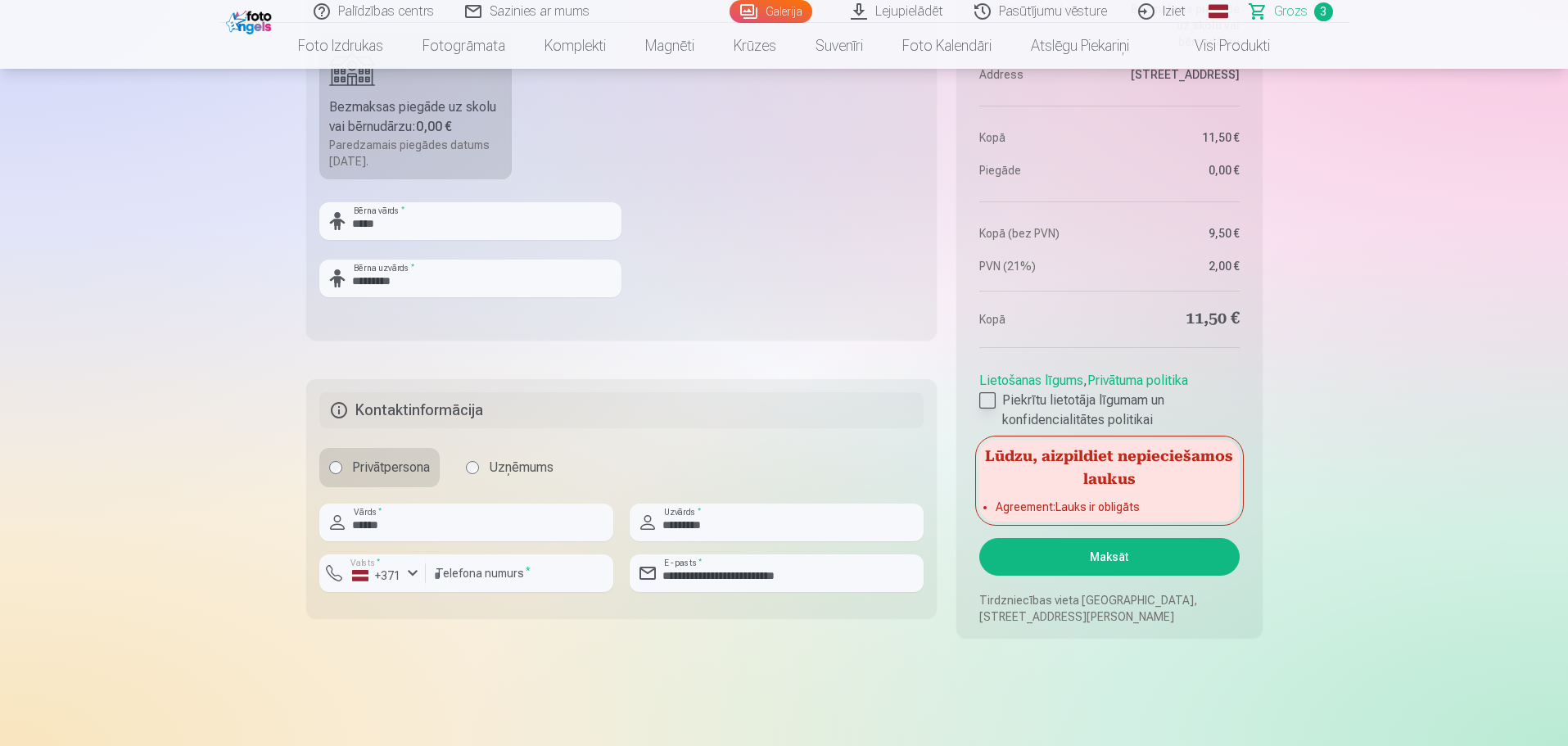
click at [986, 396] on div at bounding box center [987, 400] width 16 height 16
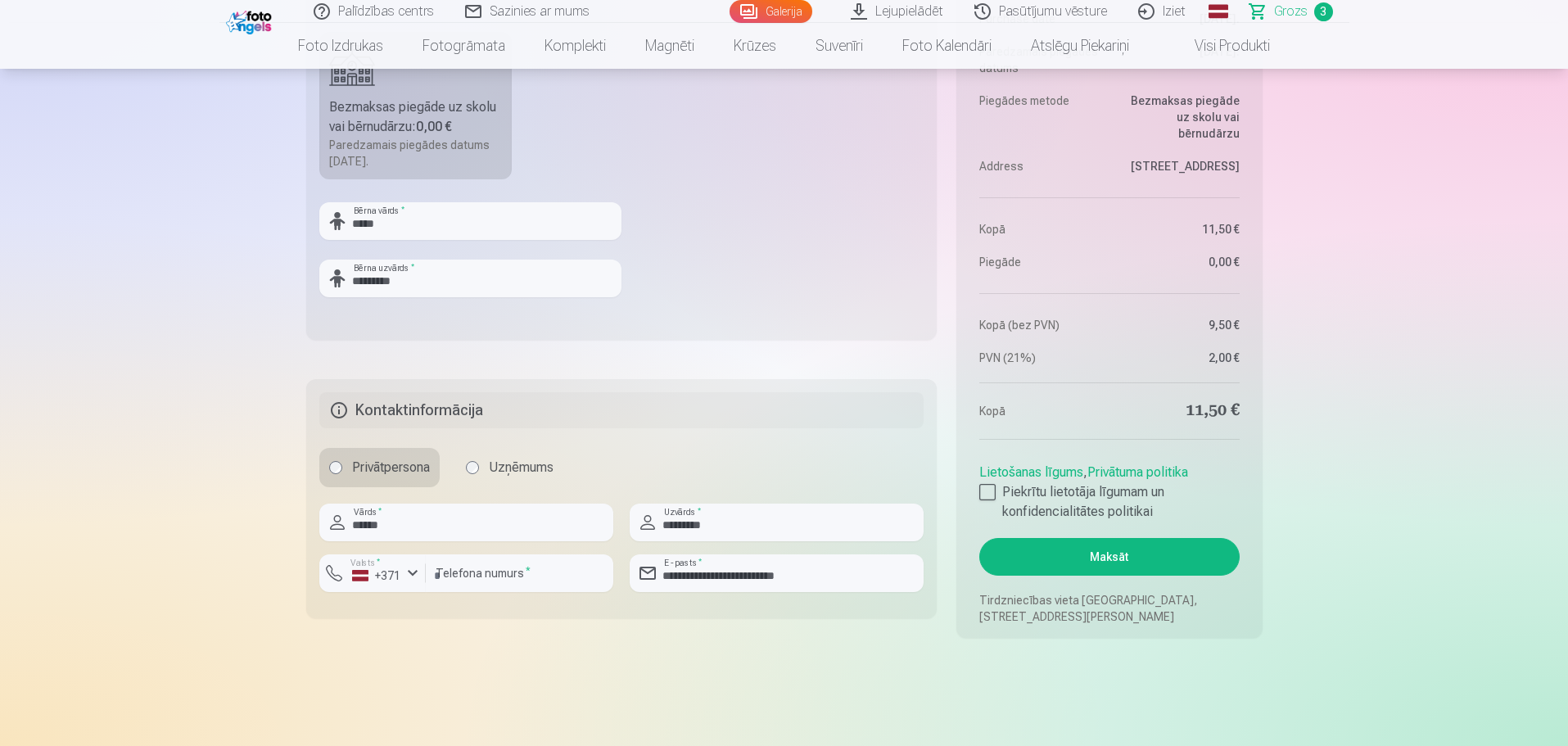
click at [1086, 562] on button "Maksāt" at bounding box center [1109, 557] width 259 height 37
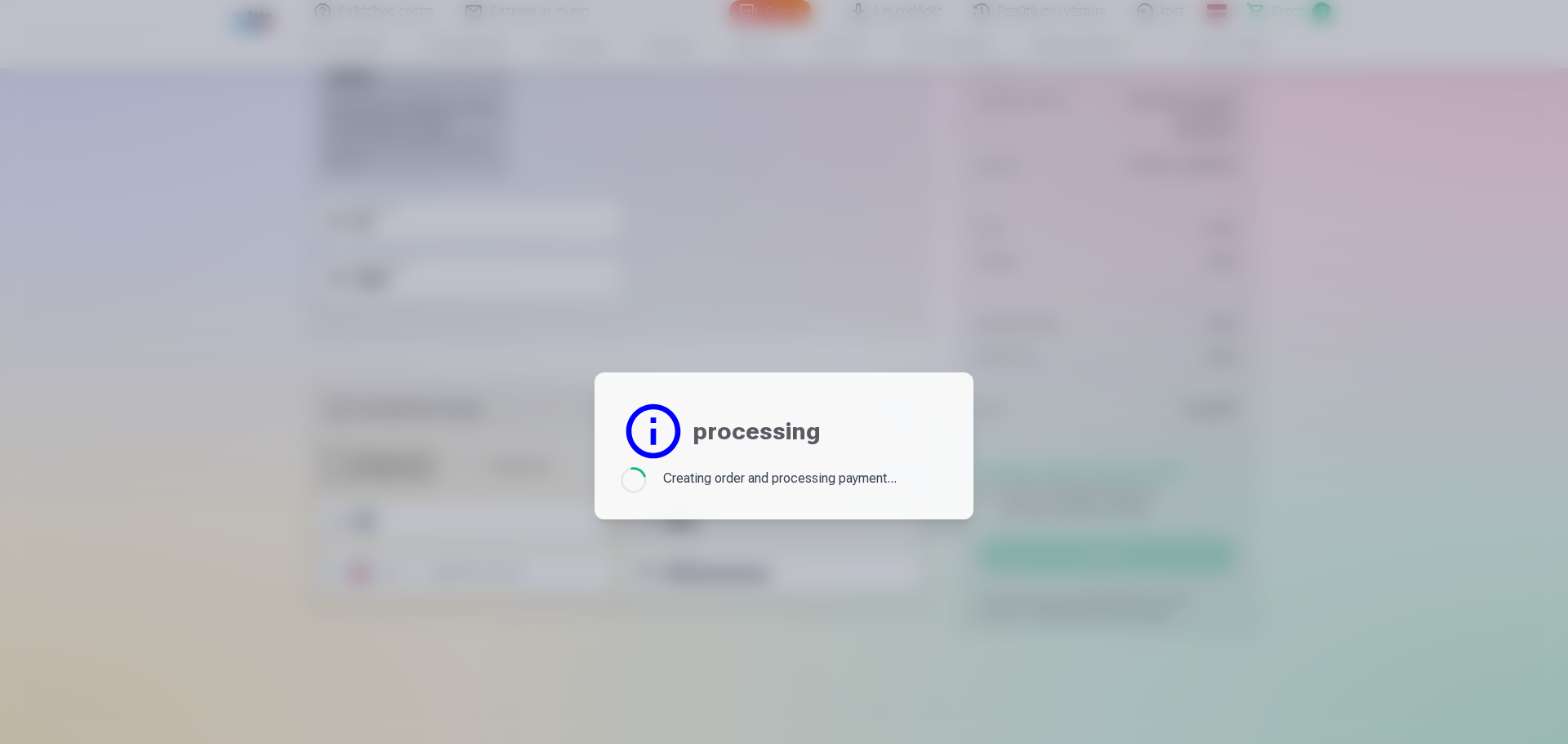
scroll to position [1231, 0]
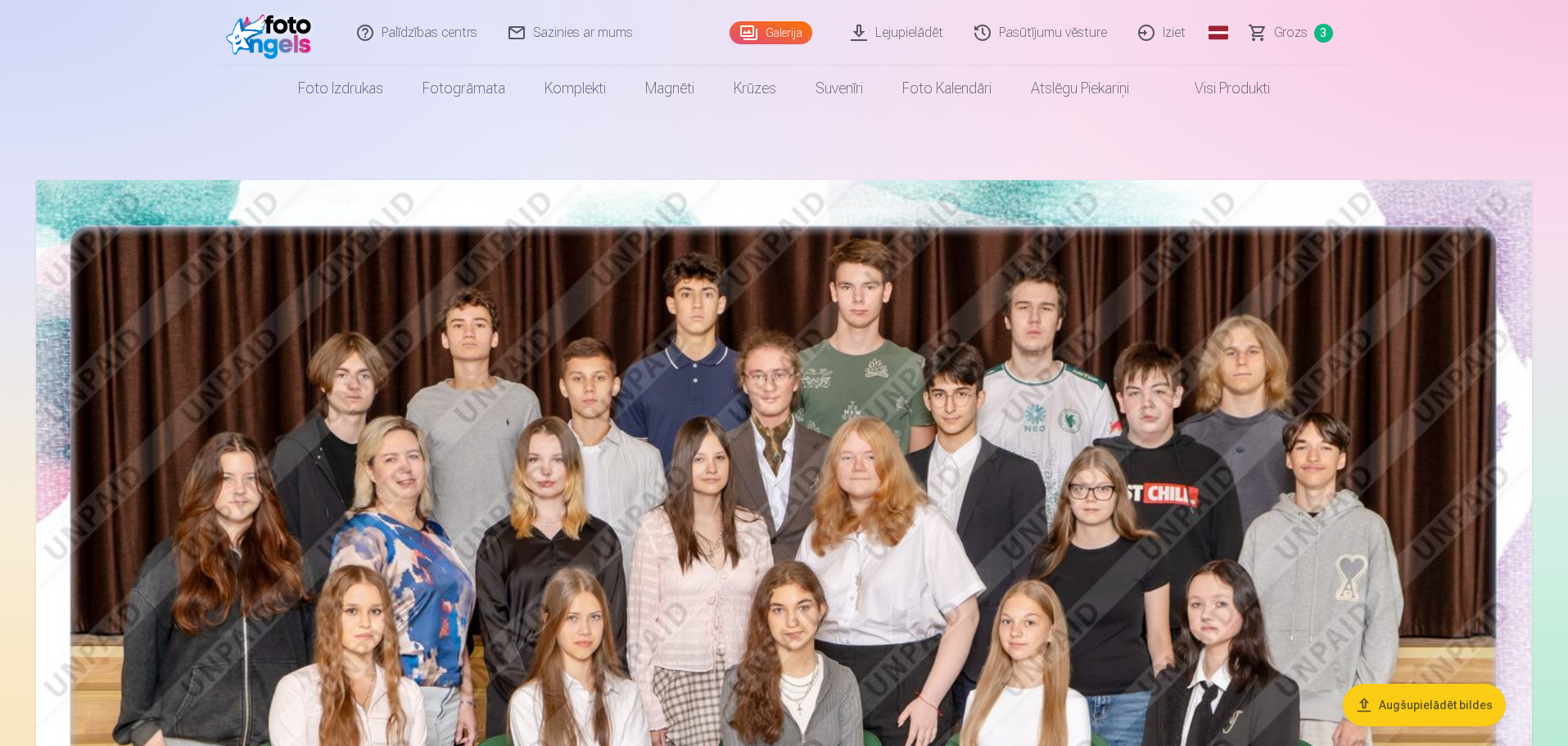
click at [1289, 32] on span "Grozs" at bounding box center [1290, 32] width 33 height 20
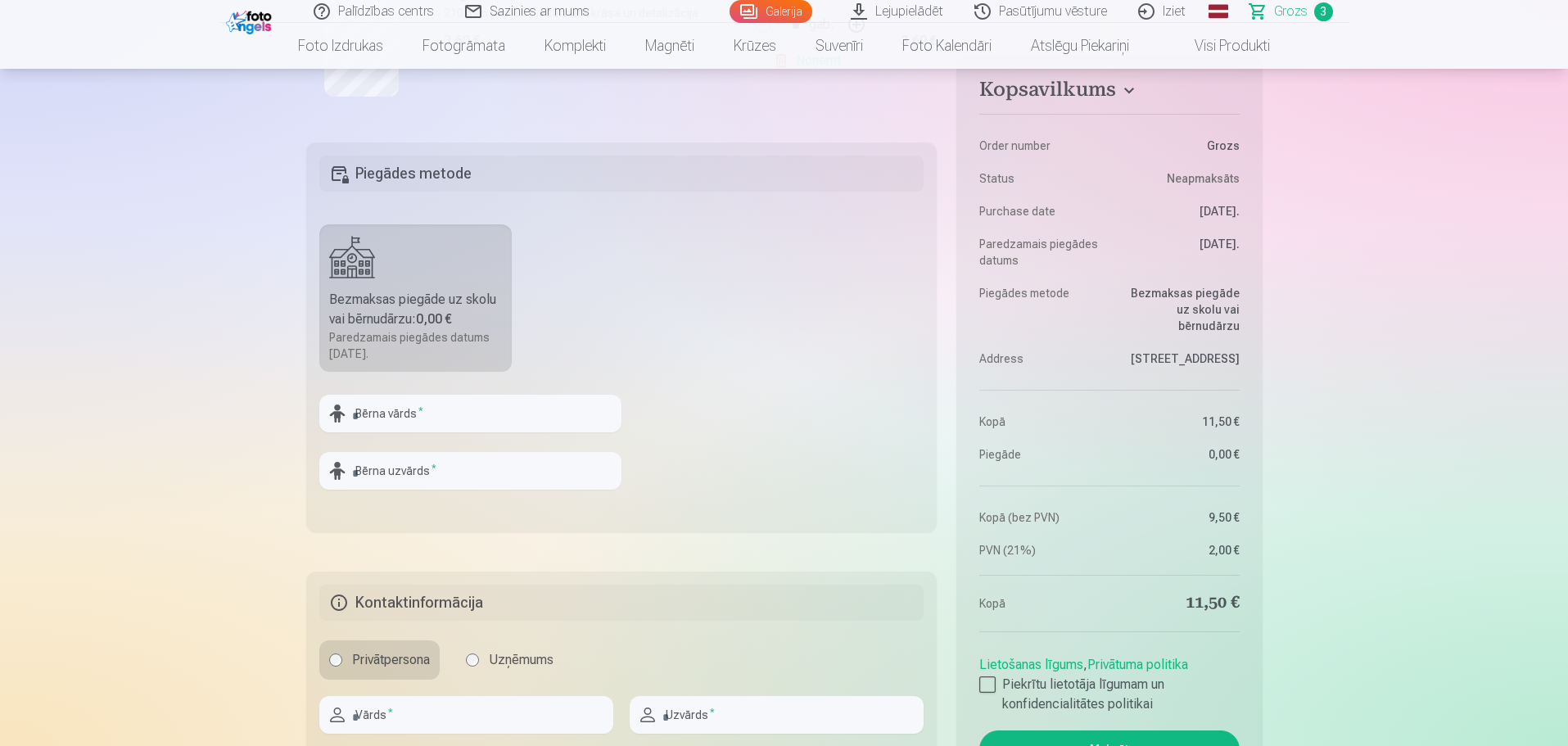
scroll to position [901, 0]
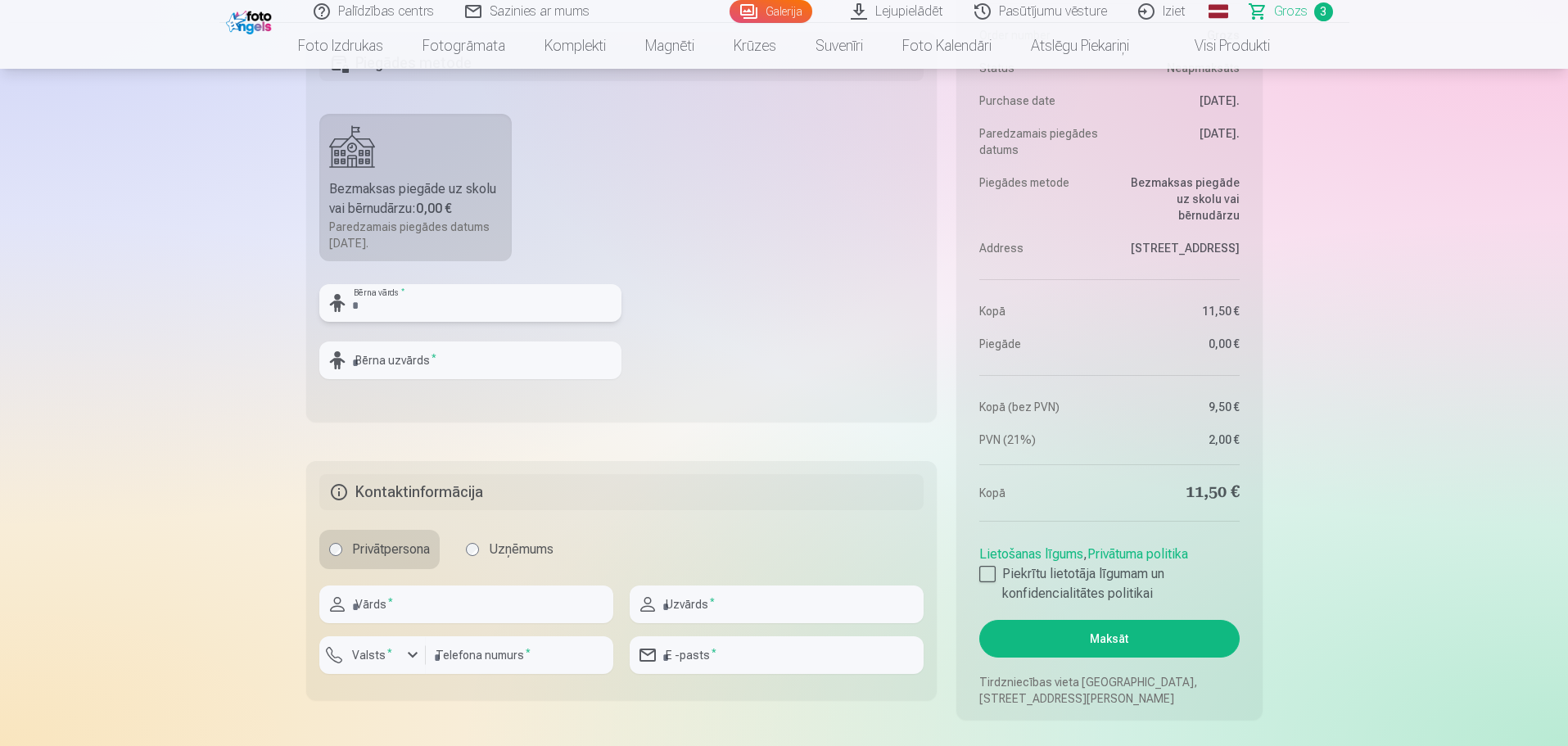
click at [369, 307] on input "text" at bounding box center [470, 303] width 302 height 37
type input "*****"
click at [401, 370] on input "text" at bounding box center [470, 361] width 302 height 37
type input "********"
click at [426, 606] on input "text" at bounding box center [467, 605] width 294 height 37
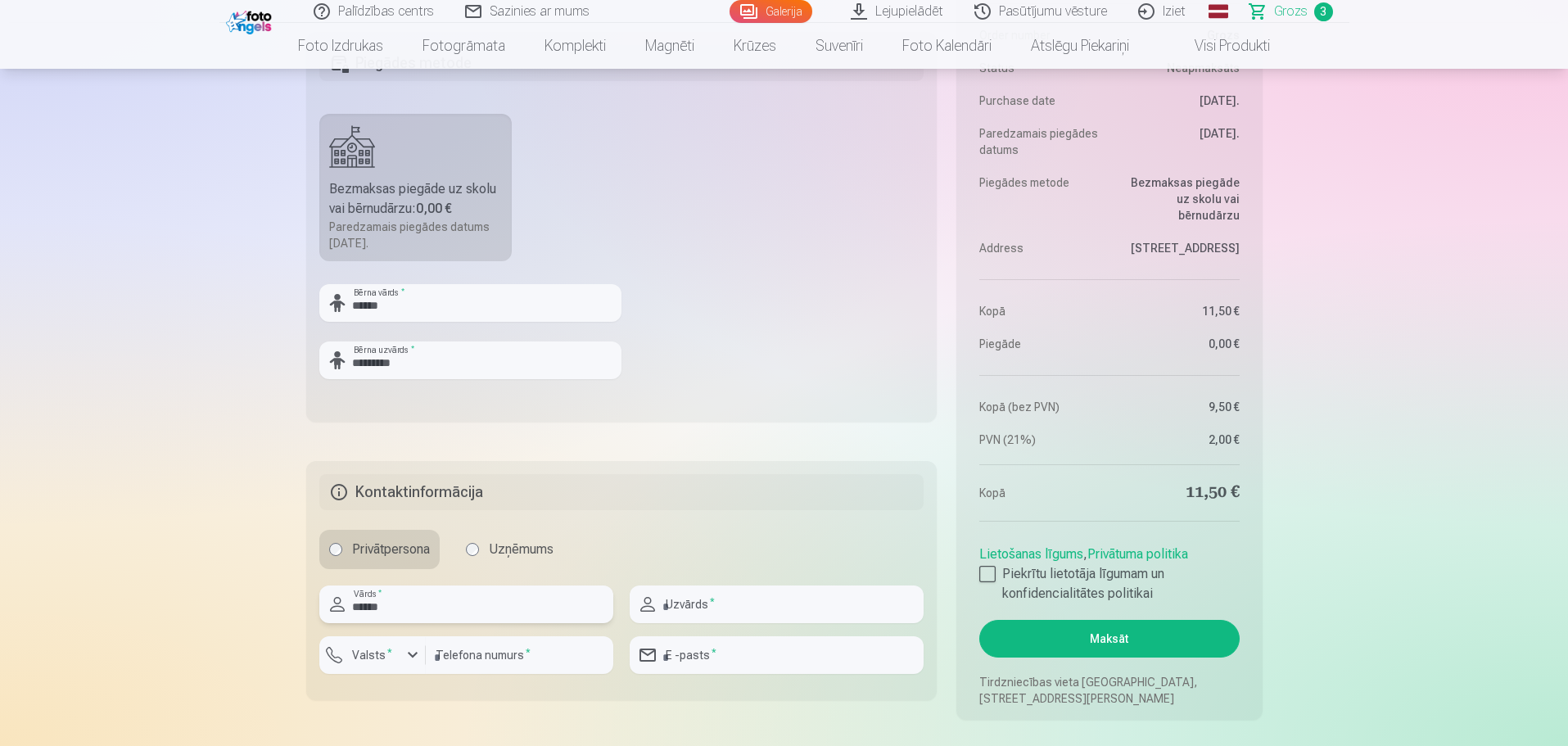
type input "*****"
click at [693, 607] on input "text" at bounding box center [777, 605] width 294 height 37
type input "*********"
click at [413, 653] on div "button" at bounding box center [412, 655] width 20 height 20
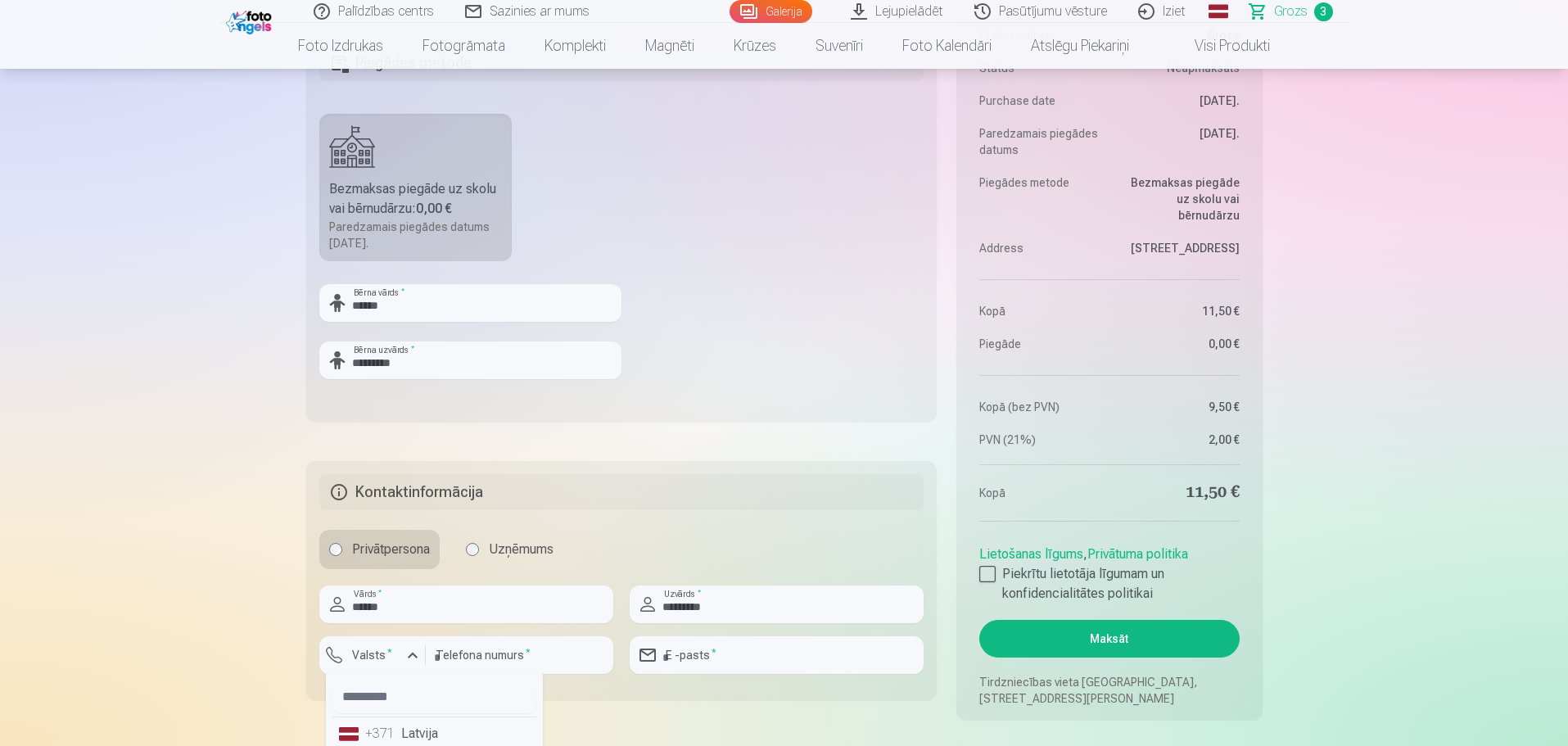
click at [386, 730] on div "+371" at bounding box center [382, 733] width 33 height 20
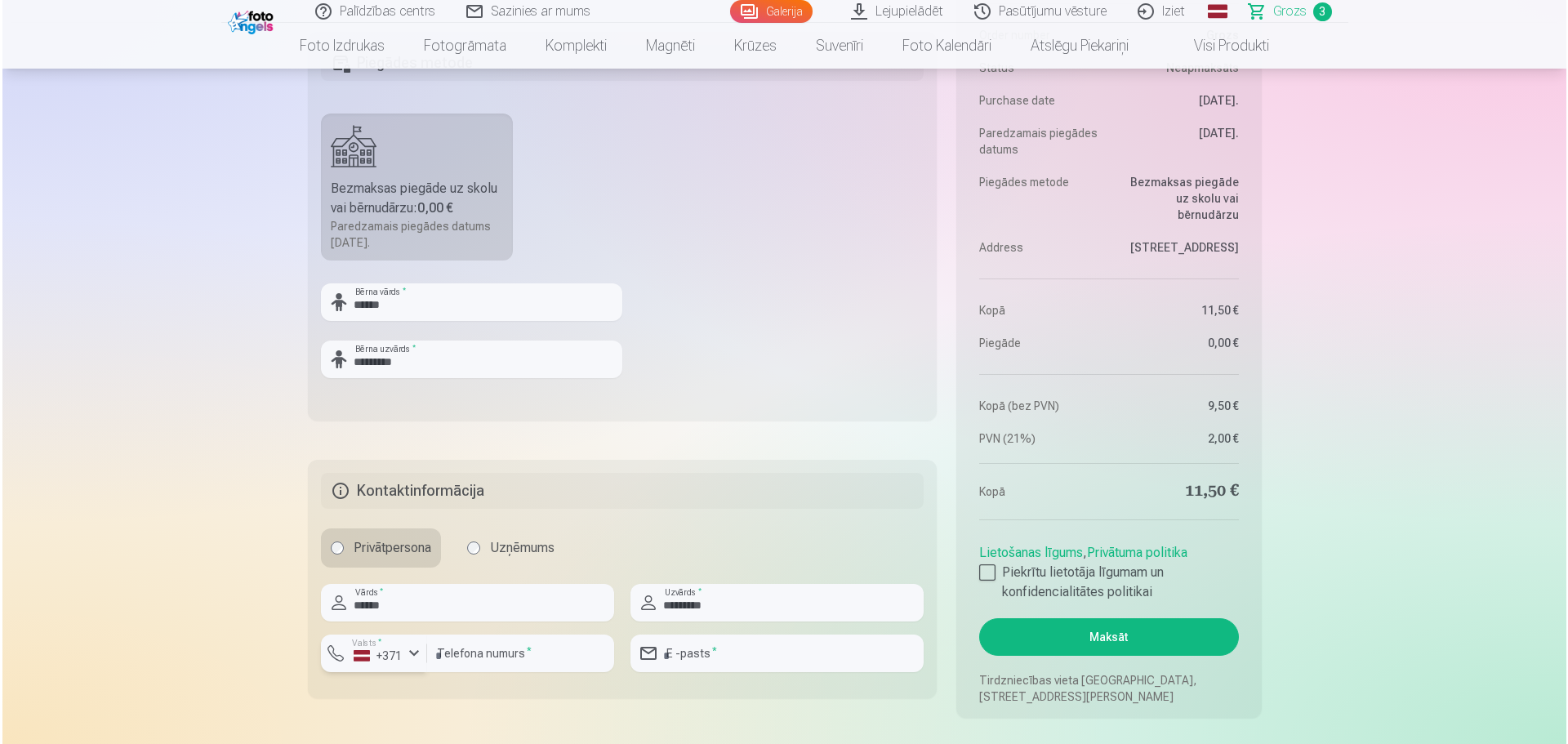
scroll to position [903, 0]
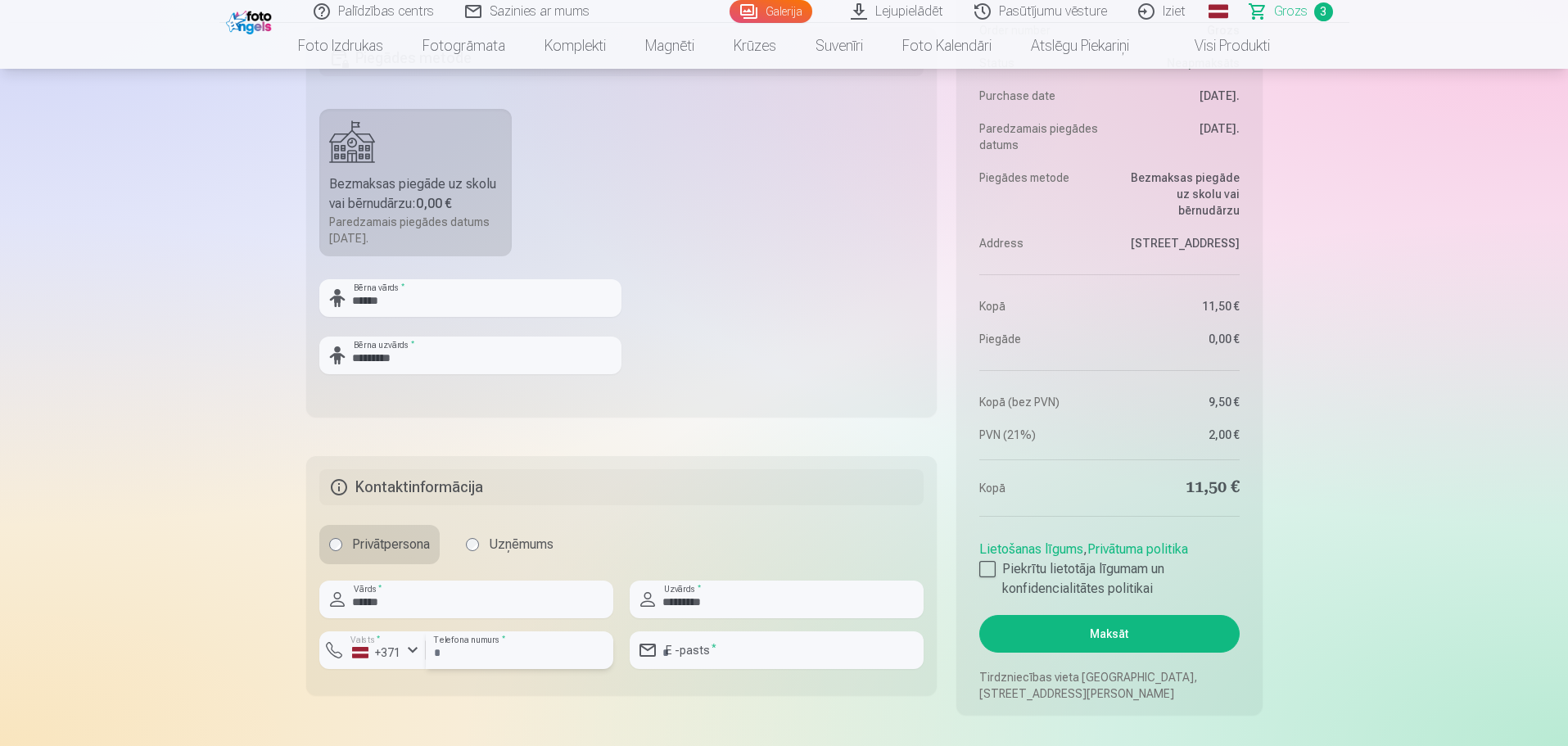
click at [439, 658] on input "number" at bounding box center [520, 651] width 188 height 37
type input "********"
click at [708, 658] on input "email" at bounding box center [777, 651] width 294 height 37
type input "**********"
click at [979, 568] on aside "Kopsavilkums Order number Grozs Status Neapmaksāts Purchase date 7.10.2025. Par…" at bounding box center [1109, 327] width 305 height 776
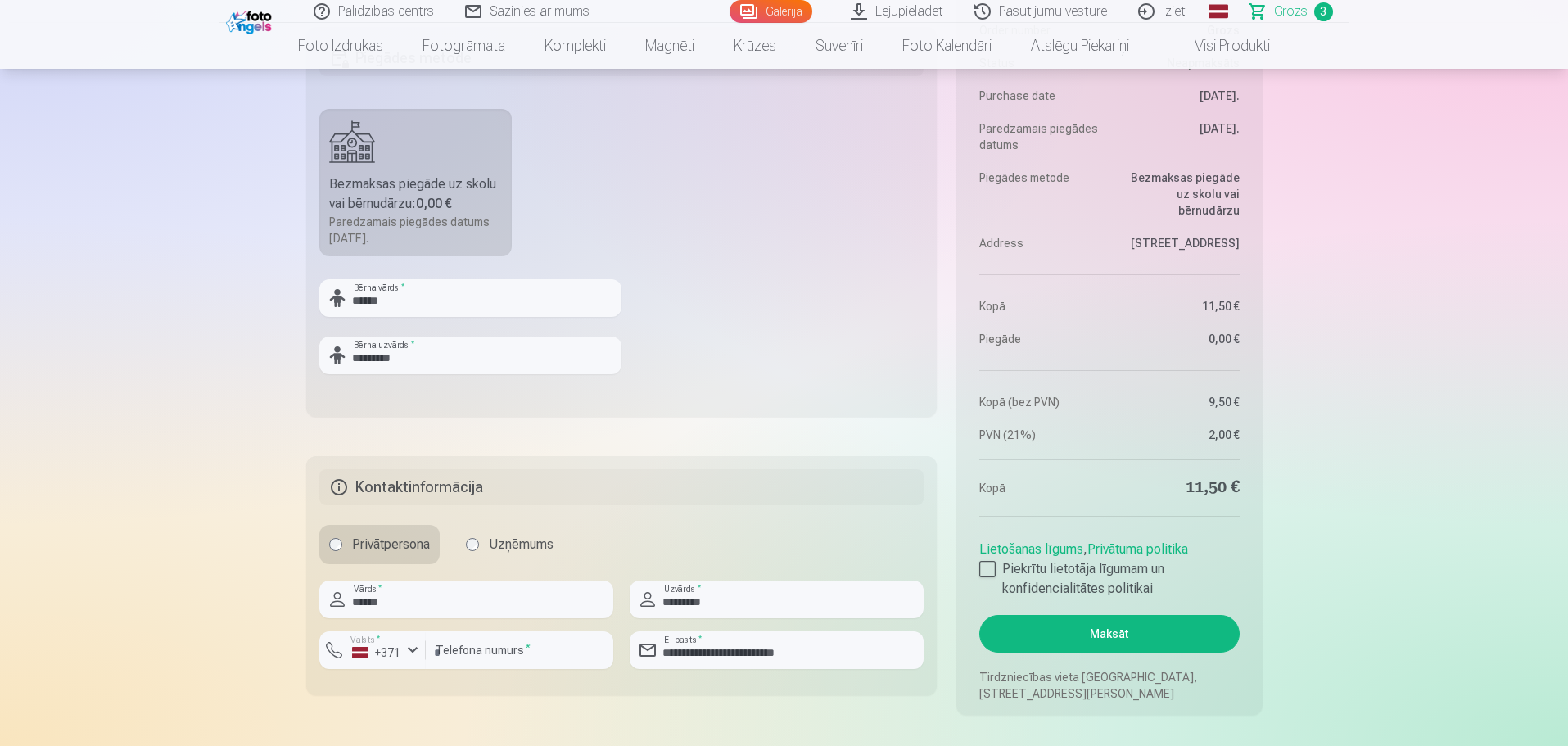
click at [977, 566] on aside "Kopsavilkums Order number Grozs Status Neapmaksāts Purchase date 7.10.2025. Par…" at bounding box center [1109, 327] width 305 height 776
click at [986, 566] on div at bounding box center [987, 569] width 16 height 16
click at [1053, 641] on button "Maksāt" at bounding box center [1109, 634] width 259 height 37
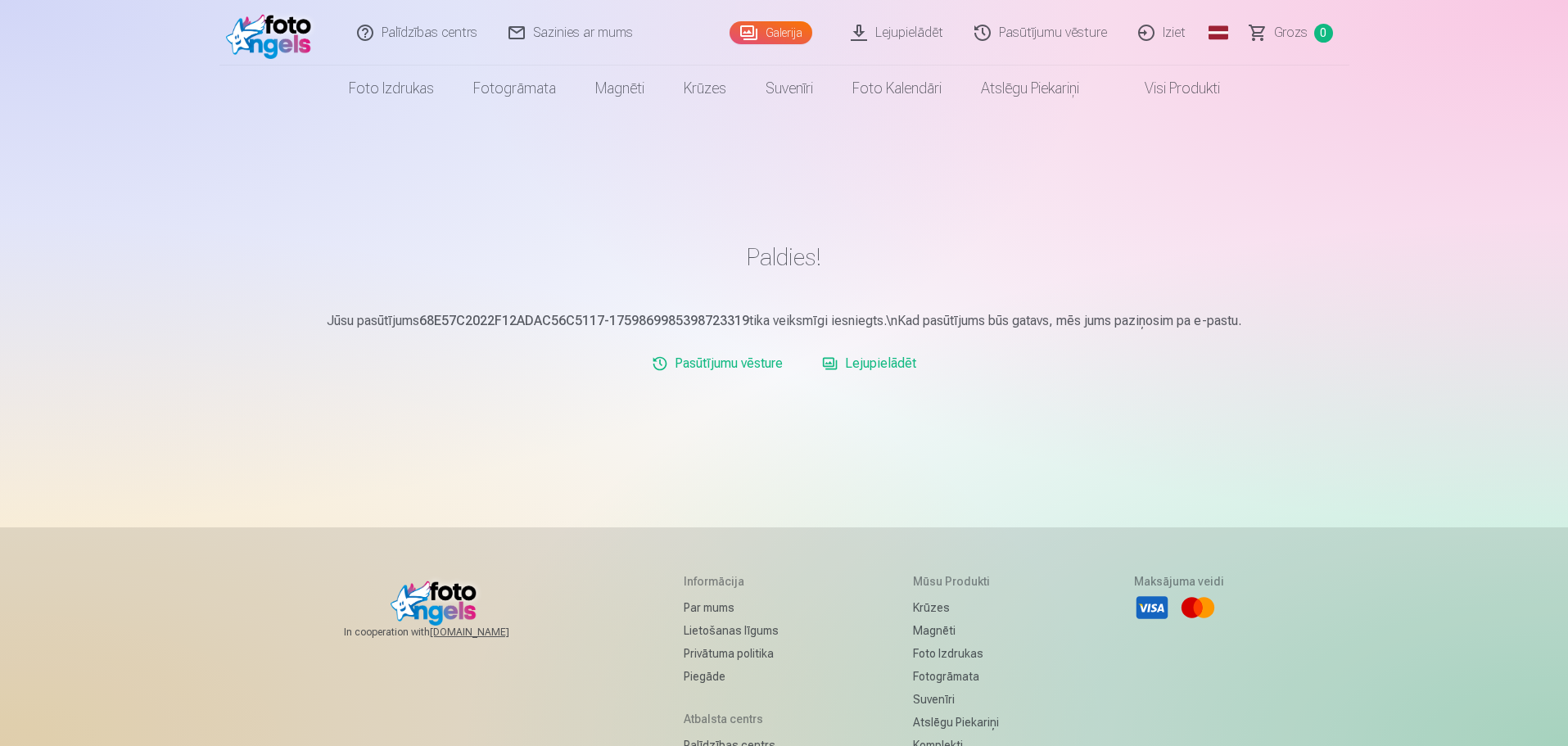
click at [1145, 33] on link "Iziet" at bounding box center [1162, 32] width 78 height 65
